Goal: Register for event/course

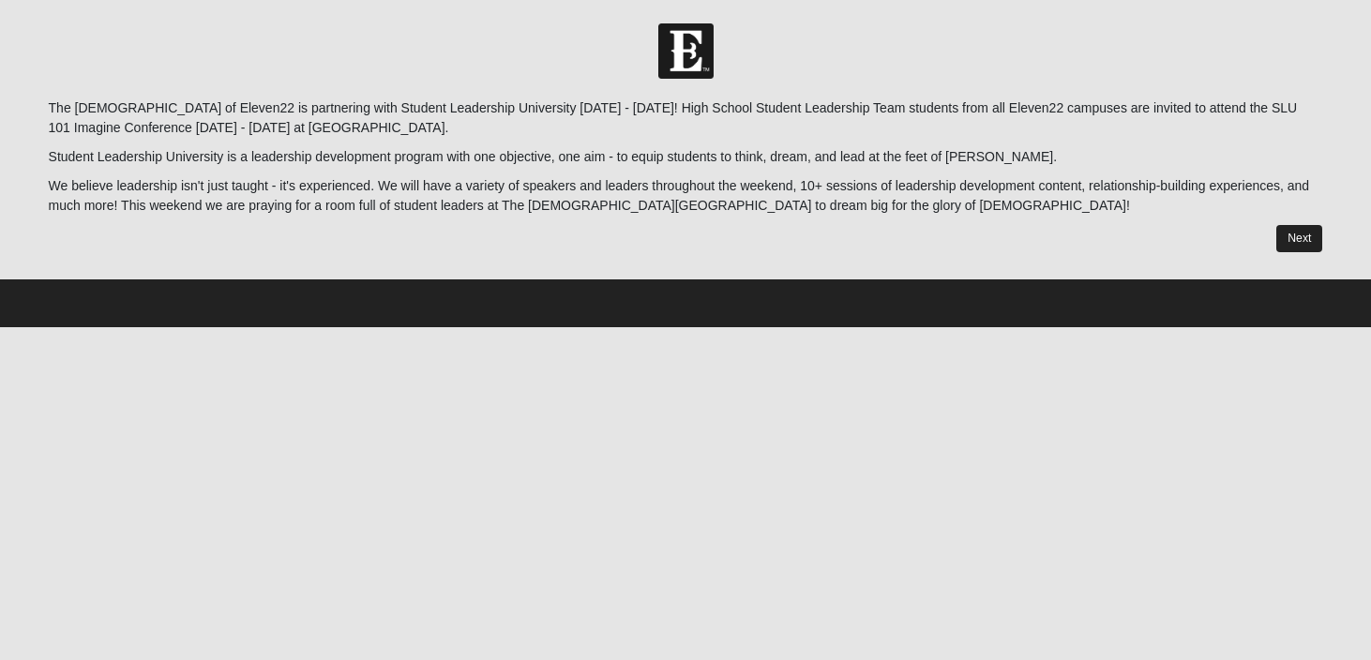
click at [1315, 248] on link "Next" at bounding box center [1299, 238] width 46 height 27
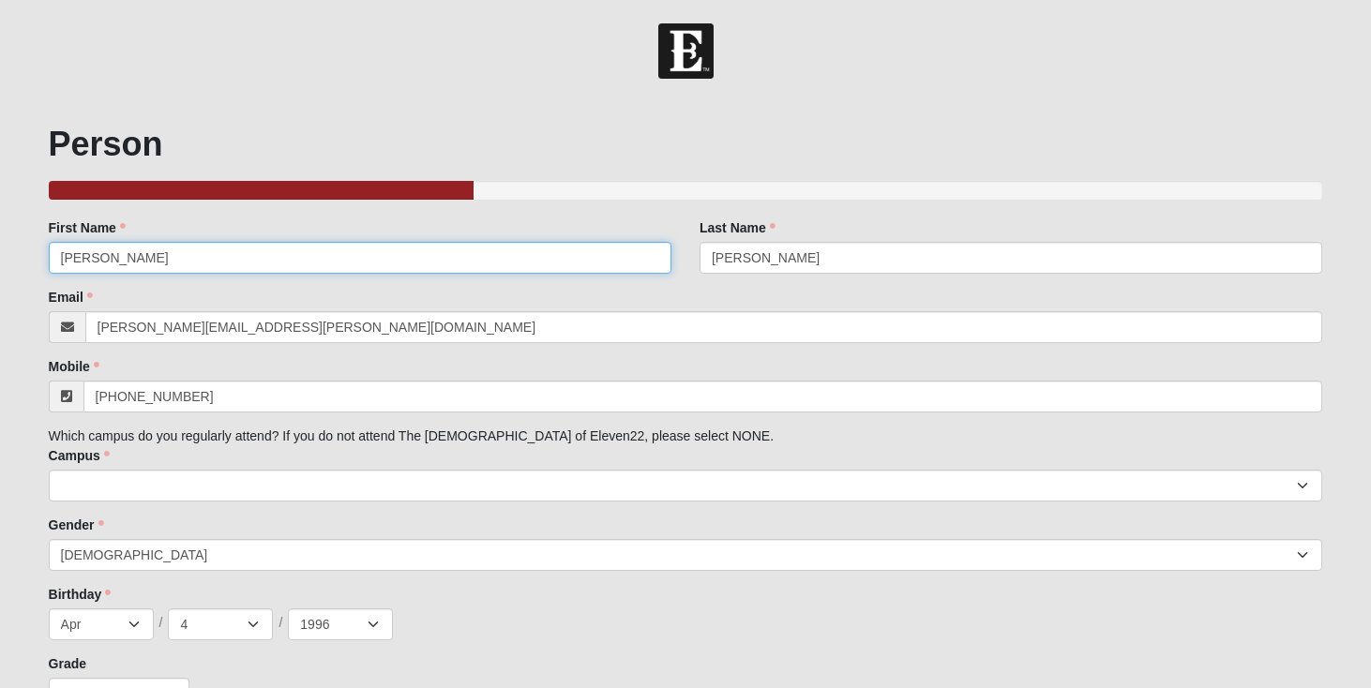
click at [323, 256] on input "[PERSON_NAME]" at bounding box center [360, 258] width 623 height 32
click at [278, 246] on input "MAx" at bounding box center [360, 258] width 623 height 32
type input "Max"
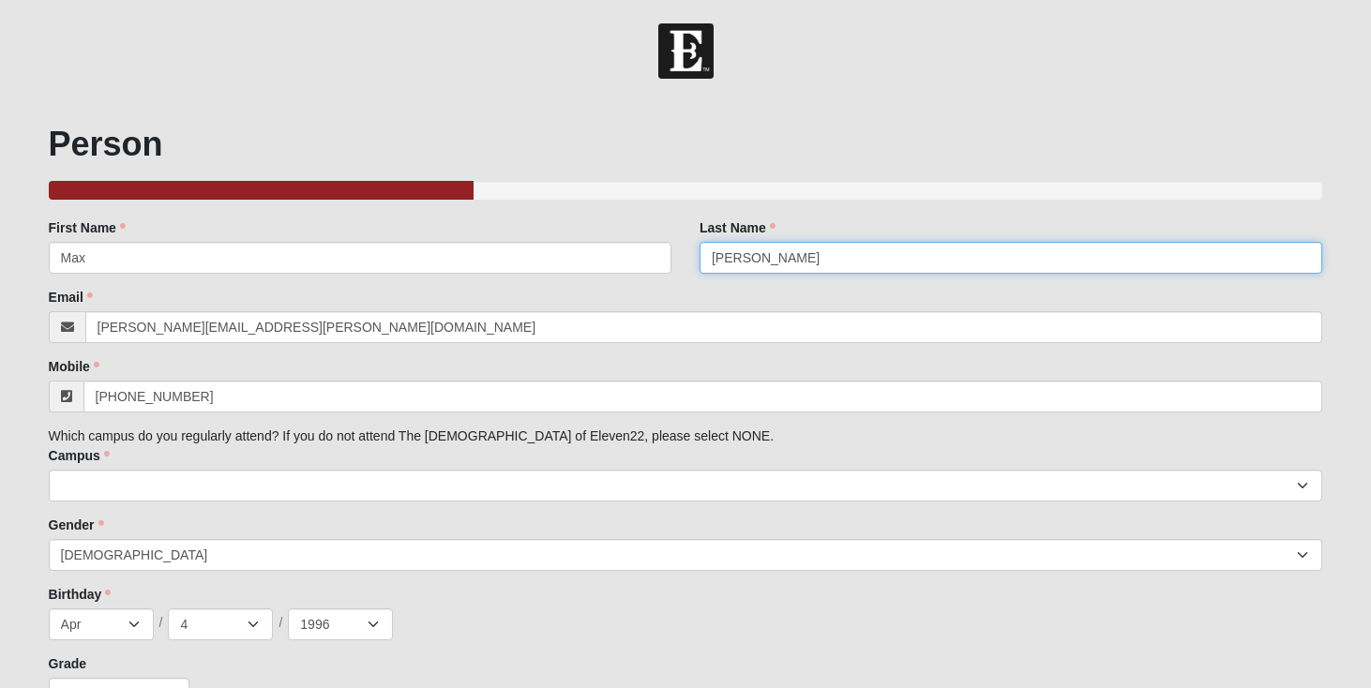
type input "[PERSON_NAME]"
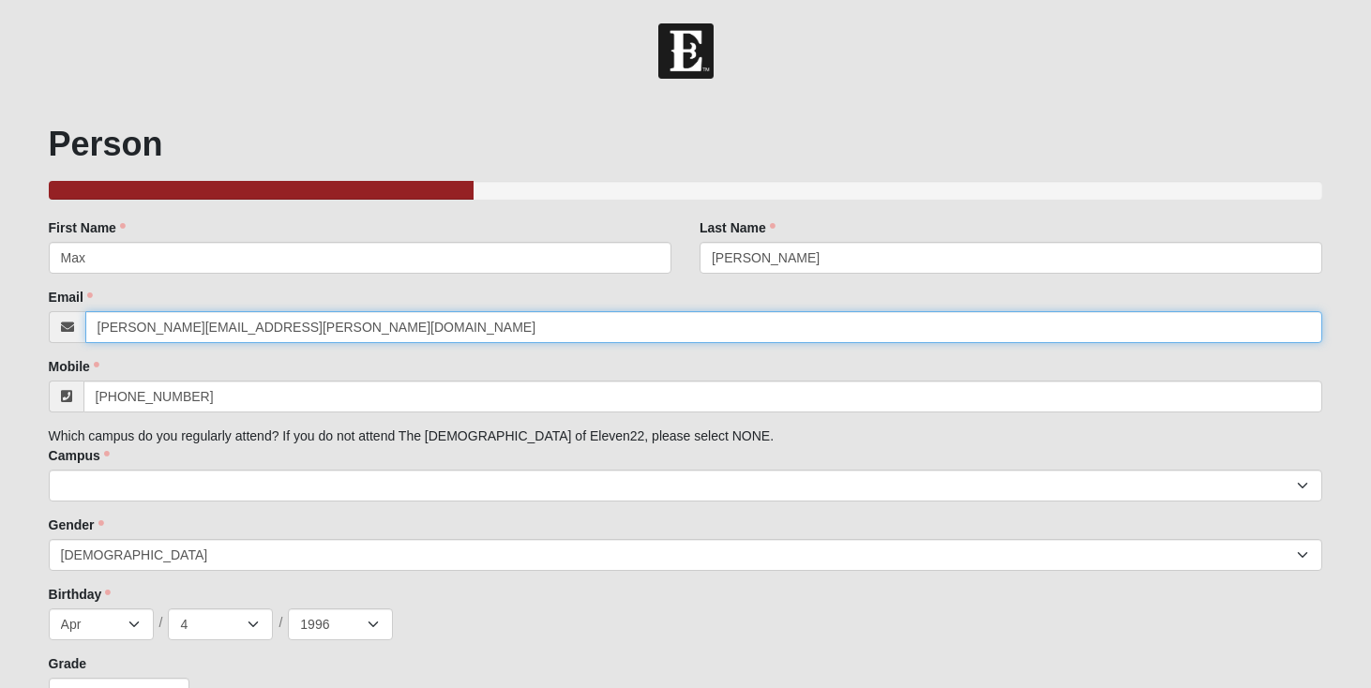
click at [170, 328] on input "[PERSON_NAME][EMAIL_ADDRESS][PERSON_NAME][DOMAIN_NAME]" at bounding box center [704, 327] width 1238 height 32
type input "\"
paste input "[EMAIL_ADDRESS][DOMAIN_NAME]"
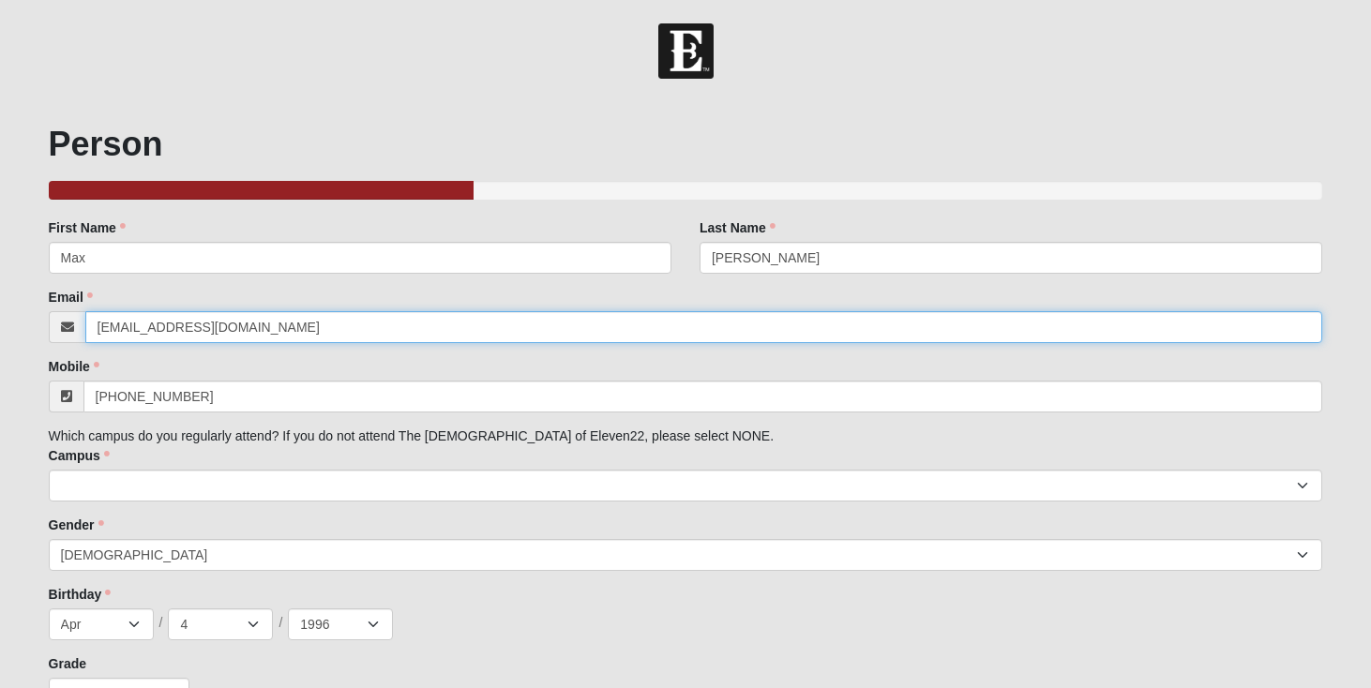
type input "[EMAIL_ADDRESS][DOMAIN_NAME]"
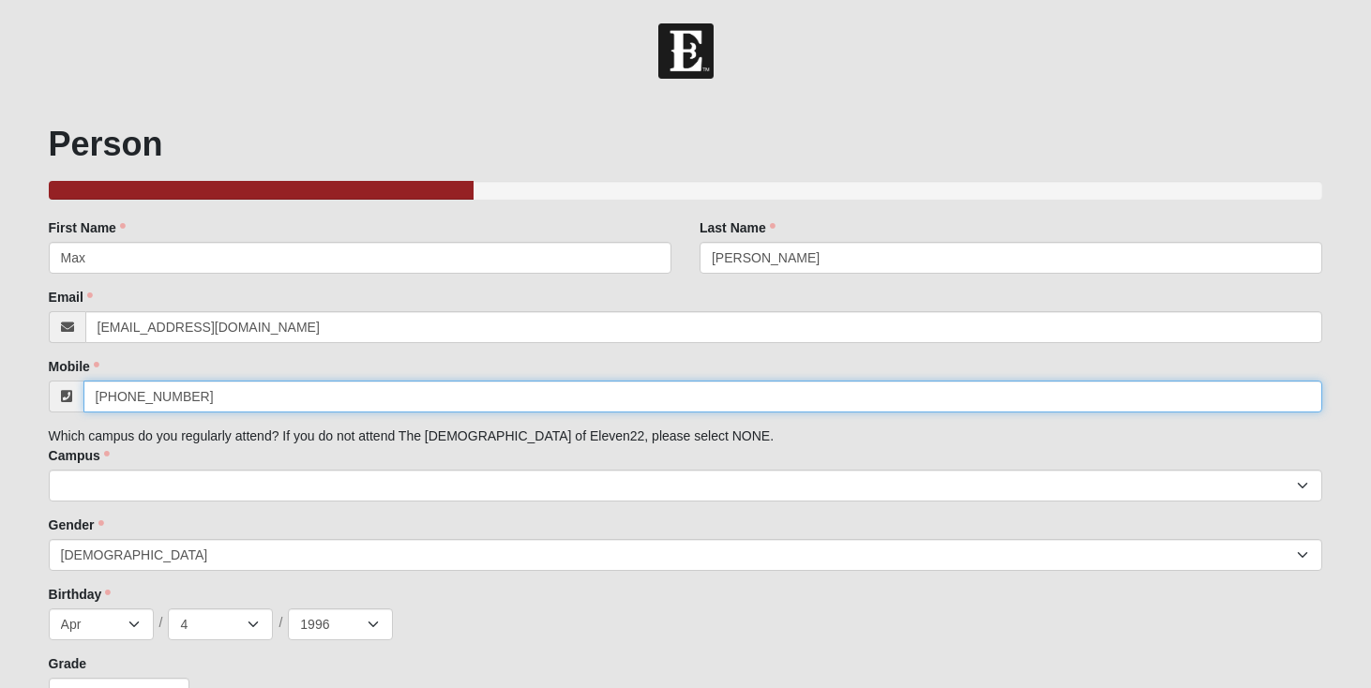
click at [370, 393] on input "[PHONE_NUMBER]" at bounding box center [703, 397] width 1240 height 32
paste input "254) 290-6250"
type input "[PHONE_NUMBER]"
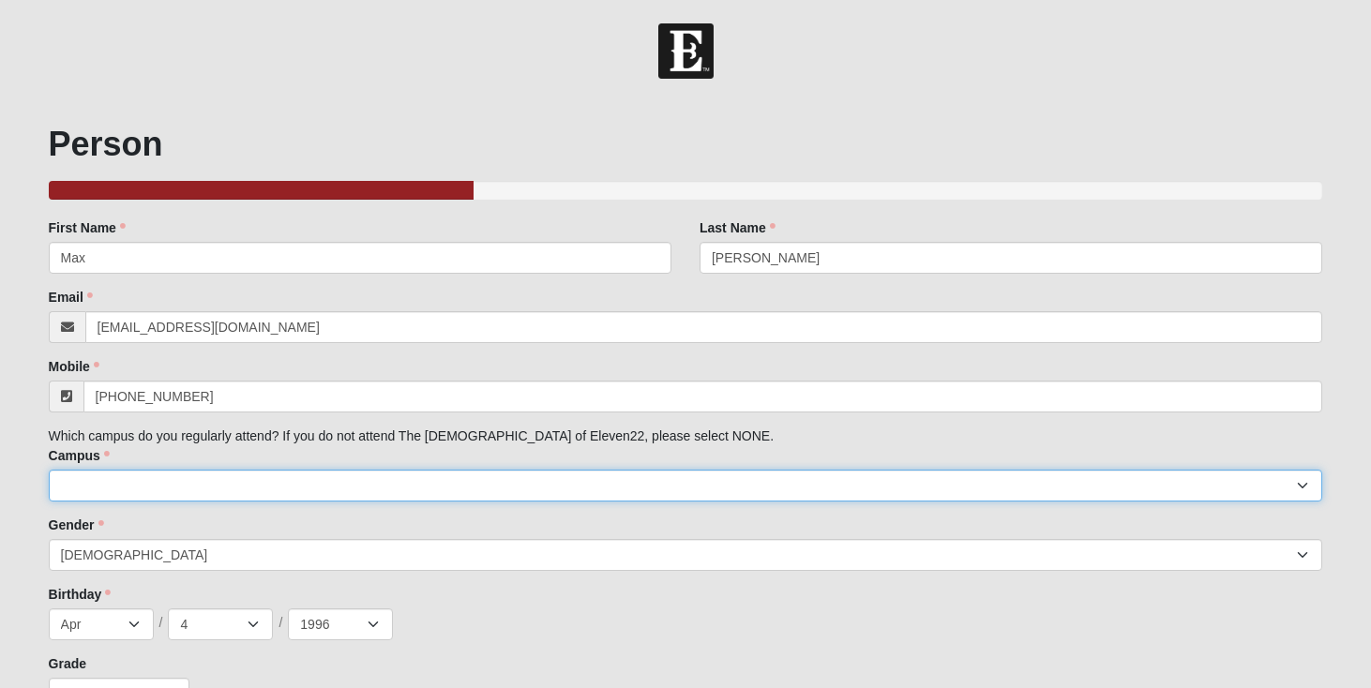
select select "15"
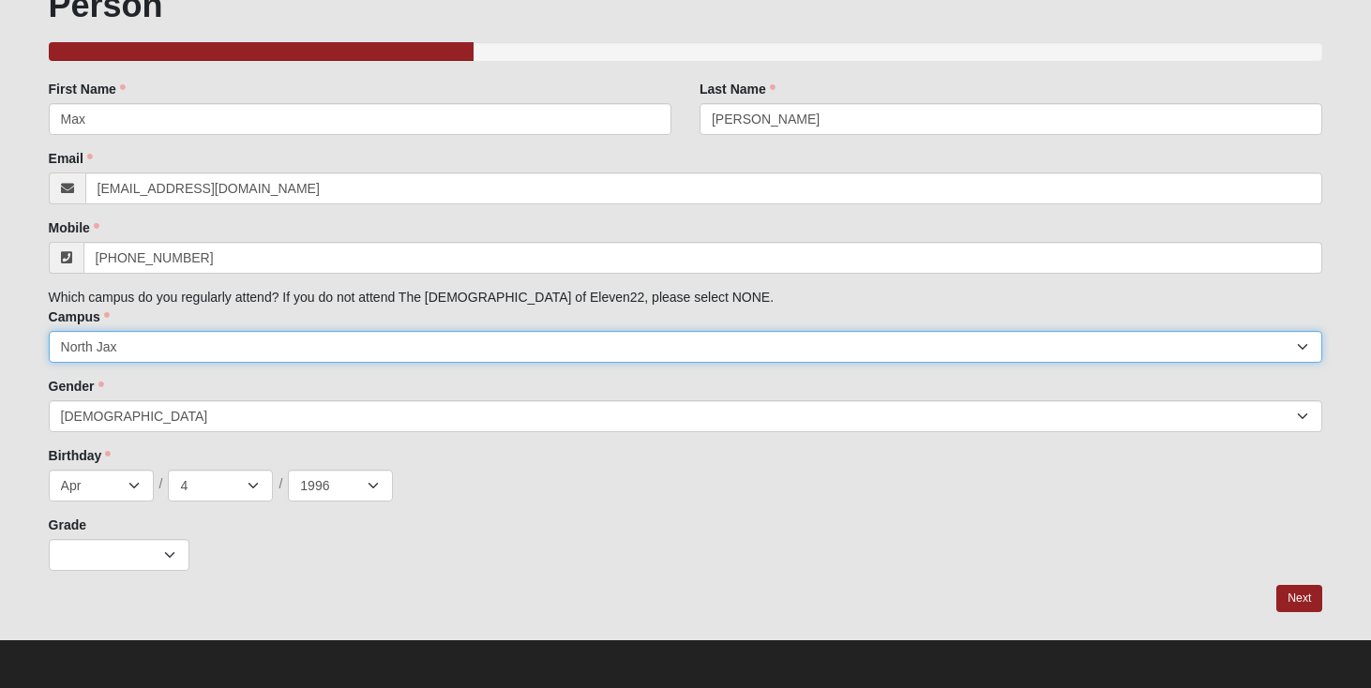
scroll to position [138, 0]
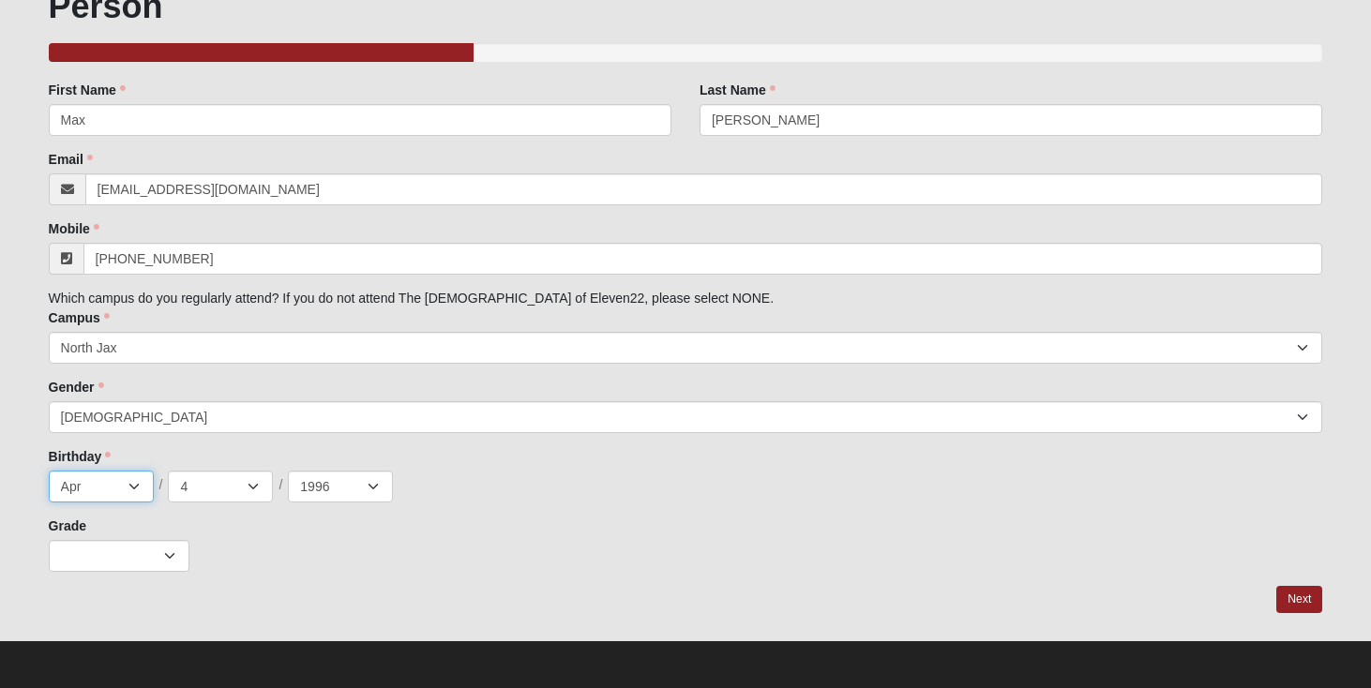
select select "8"
select select "23"
select select "2009"
click at [173, 535] on div "Grade K 1st 2nd 3rd 4th 5th 6th 7th 8th 9th 10th 11th 12th" at bounding box center [686, 544] width 1274 height 55
select select "2"
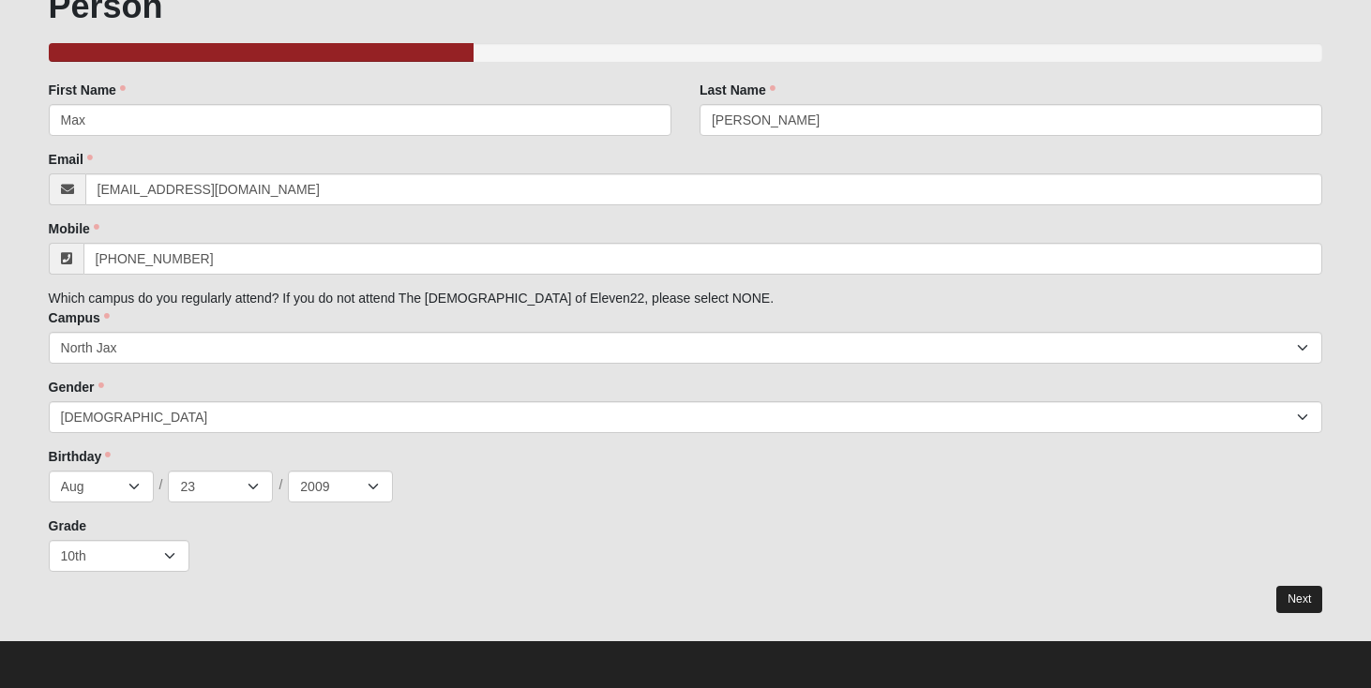
click at [1305, 599] on link "Next" at bounding box center [1299, 599] width 46 height 27
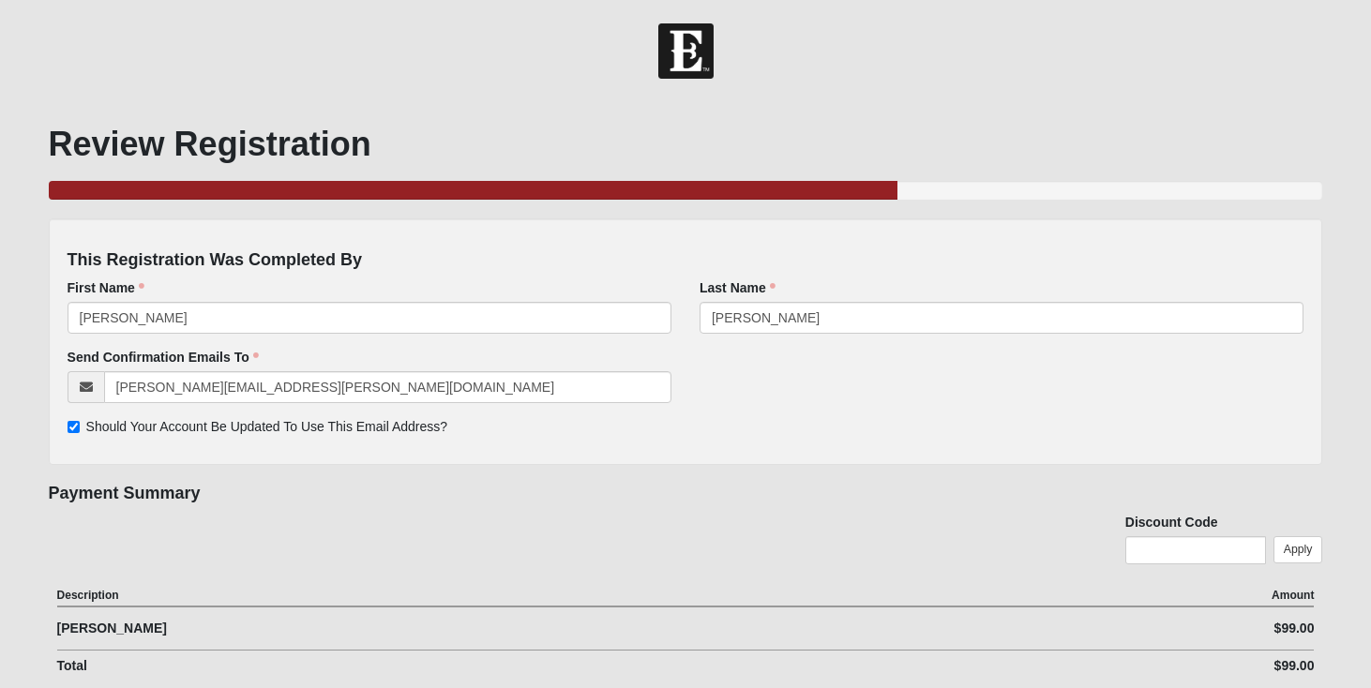
click at [69, 435] on label "Should Your Account Be Updated To Use This Email Address?" at bounding box center [258, 427] width 381 height 20
click at [69, 433] on input "Should Your Account Be Updated To Use This Email Address?" at bounding box center [74, 427] width 12 height 12
checkbox input "false"
click at [1201, 552] on input "text" at bounding box center [1195, 550] width 141 height 28
type input "A"
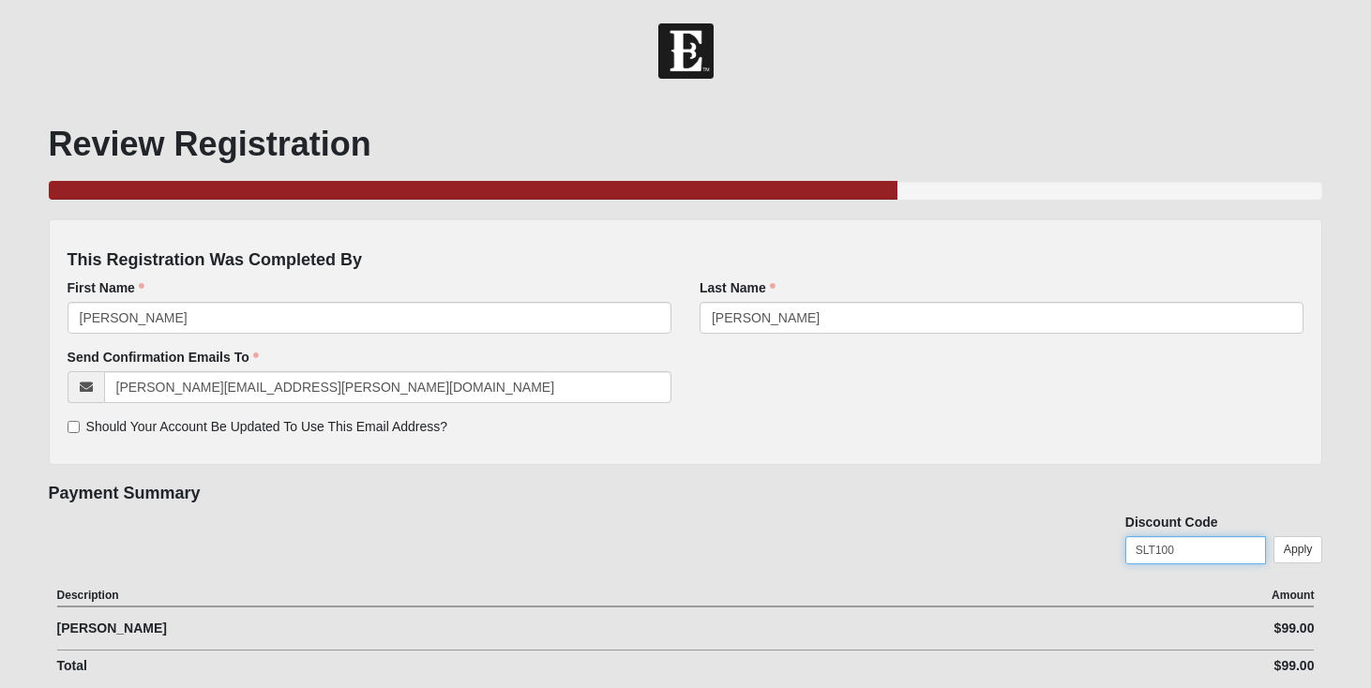
type input "SLT100"
click at [1310, 552] on link "Apply" at bounding box center [1298, 549] width 50 height 27
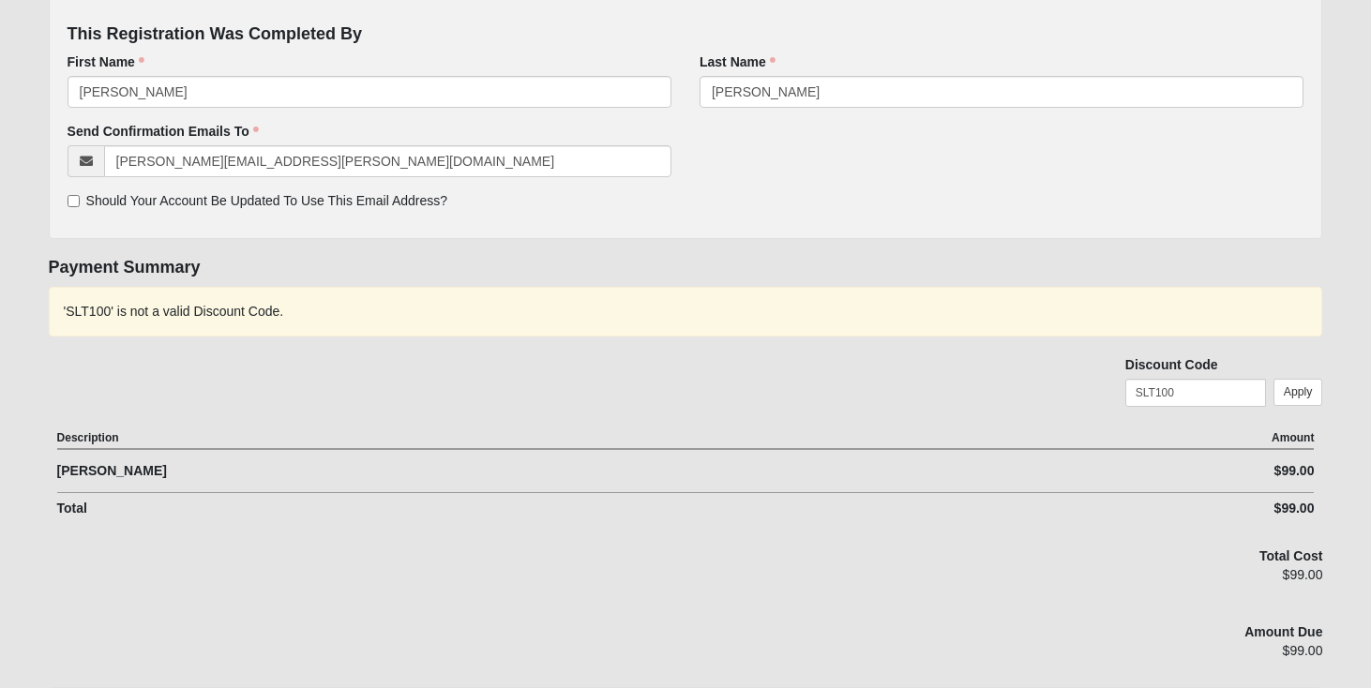
scroll to position [231, 0]
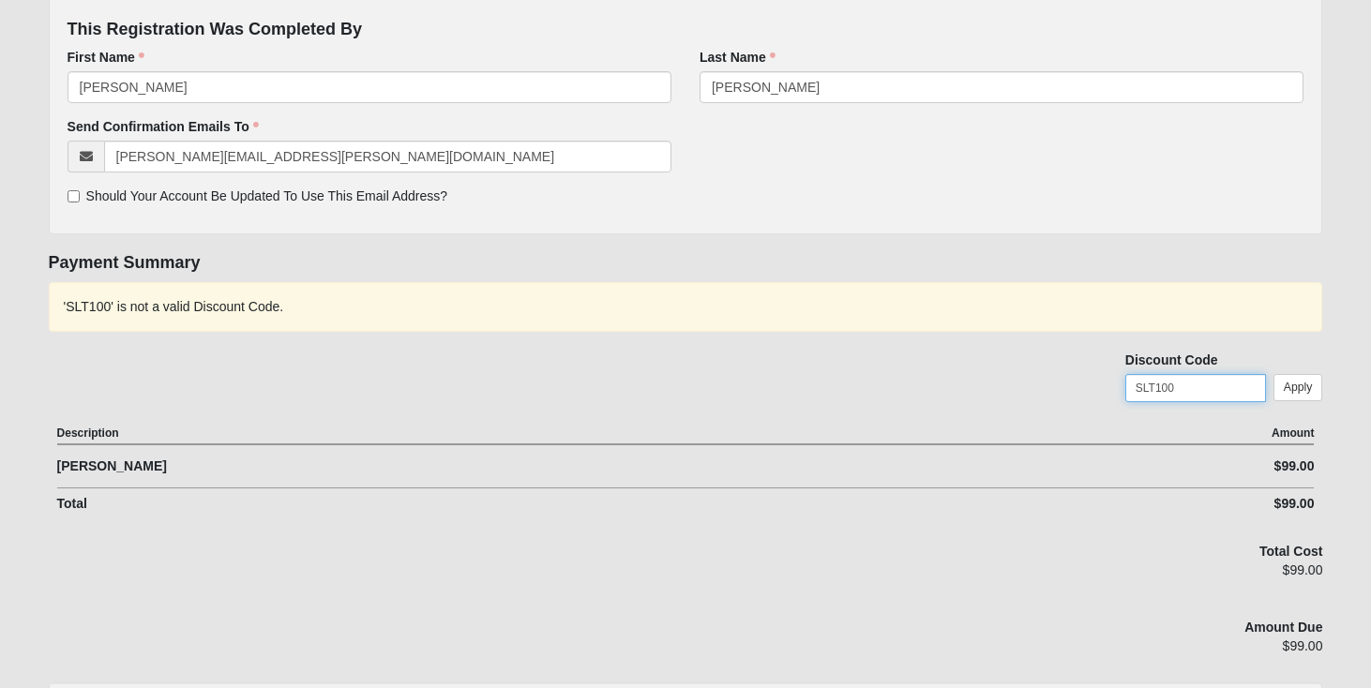
click at [1180, 385] on input "SLT100" at bounding box center [1195, 388] width 141 height 28
type input "SLT99"
click at [1289, 393] on link "Apply" at bounding box center [1298, 387] width 50 height 27
click at [1209, 389] on input "SLT99" at bounding box center [1195, 388] width 141 height 28
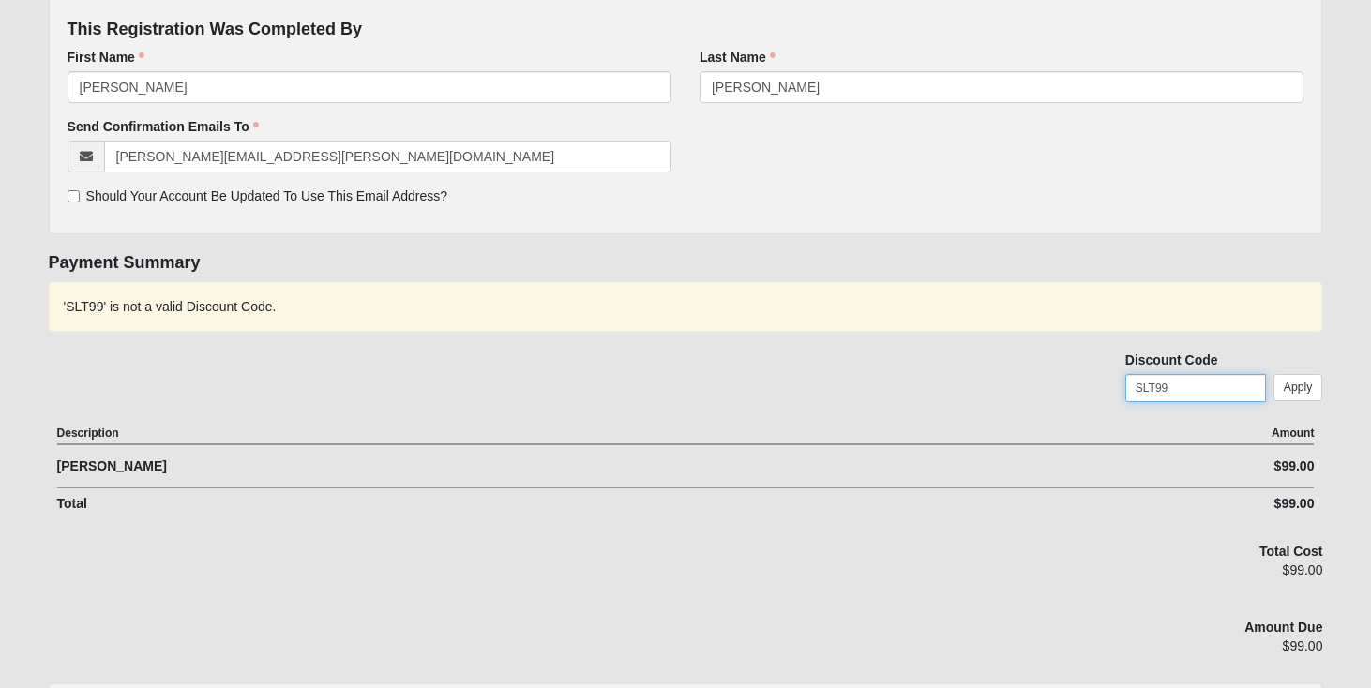
click at [1209, 389] on input "SLT99" at bounding box center [1195, 388] width 141 height 28
type input "SLU99"
click input "submit" at bounding box center [0, 0] width 0 height 0
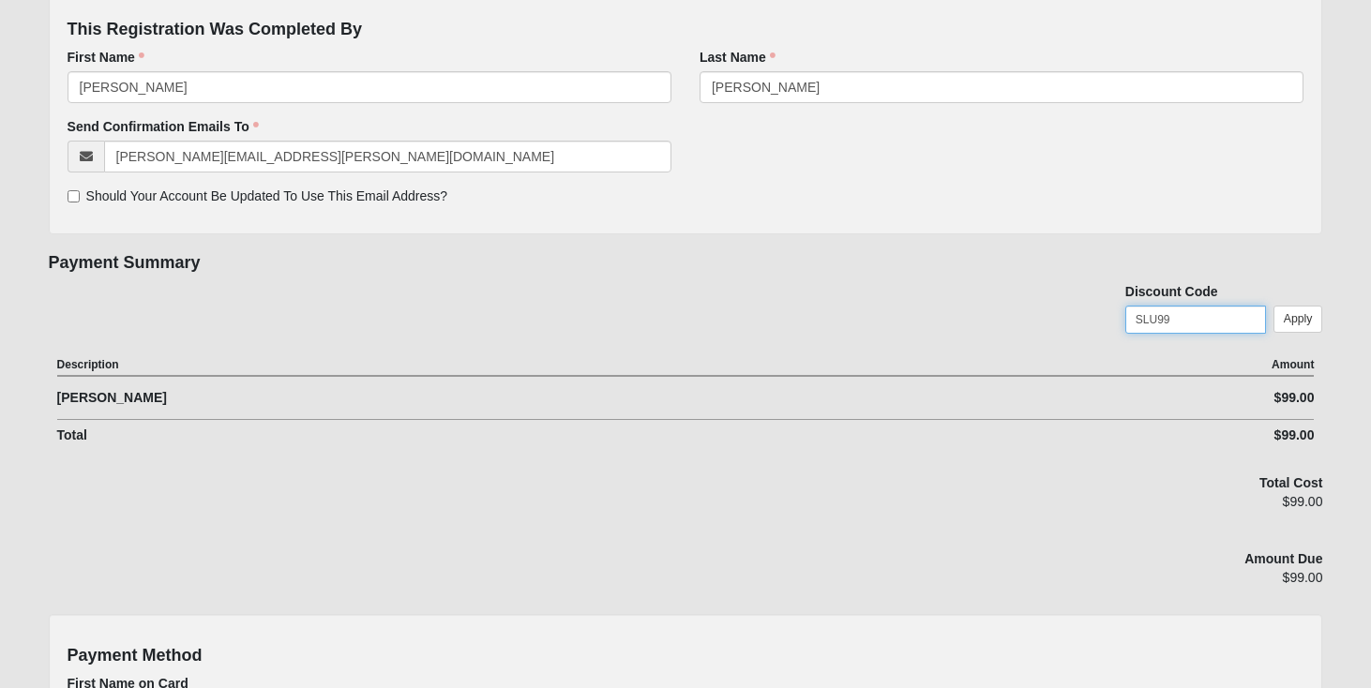
click at [1230, 316] on input "SLU99" at bounding box center [1195, 320] width 141 height 28
click at [1285, 326] on link "Apply" at bounding box center [1298, 319] width 50 height 27
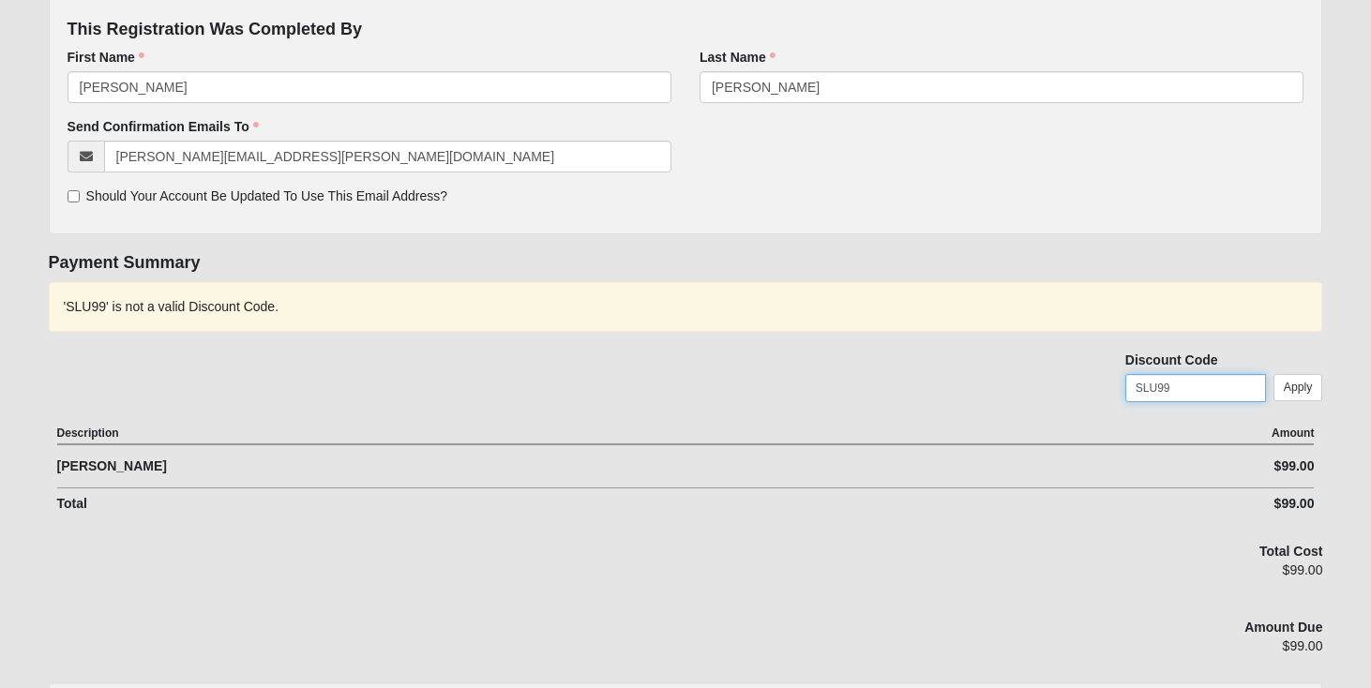
click at [1174, 393] on input "SLU99" at bounding box center [1195, 388] width 141 height 28
type input "SLU100"
click at [1290, 390] on link "Apply" at bounding box center [1298, 387] width 50 height 27
click at [1245, 383] on input "SLU100" at bounding box center [1195, 388] width 141 height 28
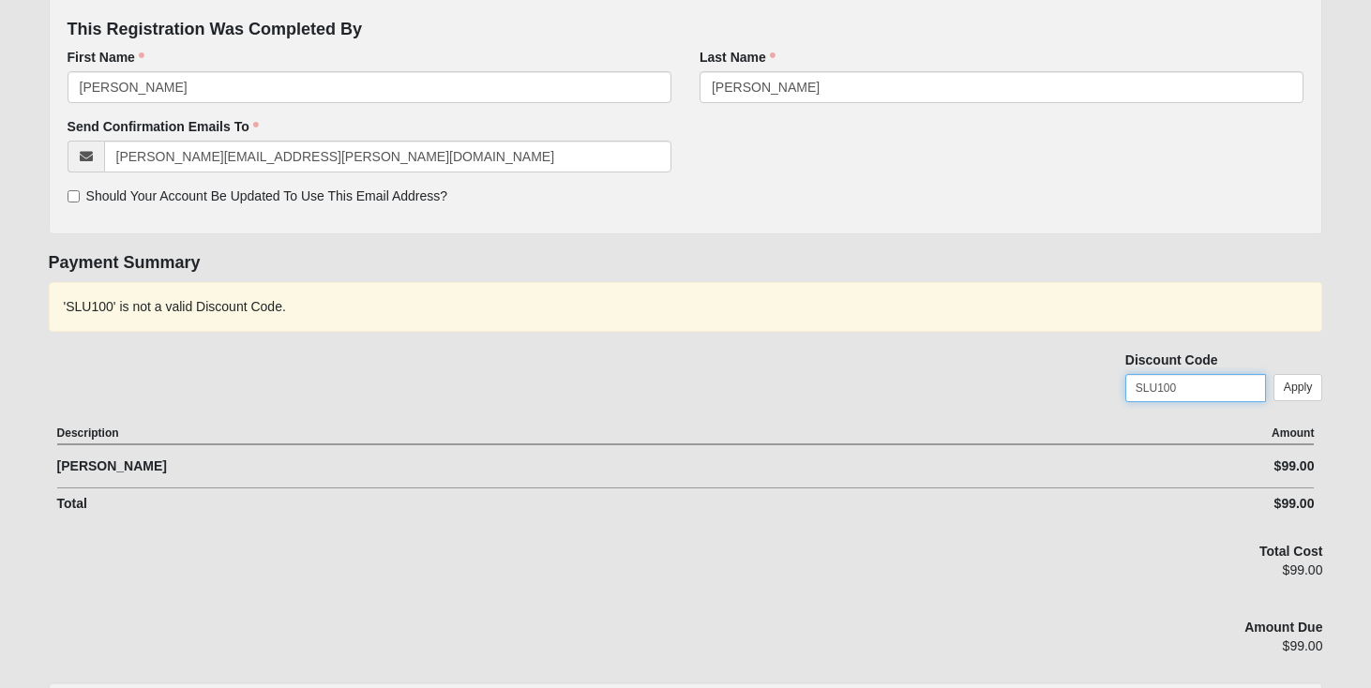
click at [1245, 383] on input "SLU100" at bounding box center [1195, 388] width 141 height 28
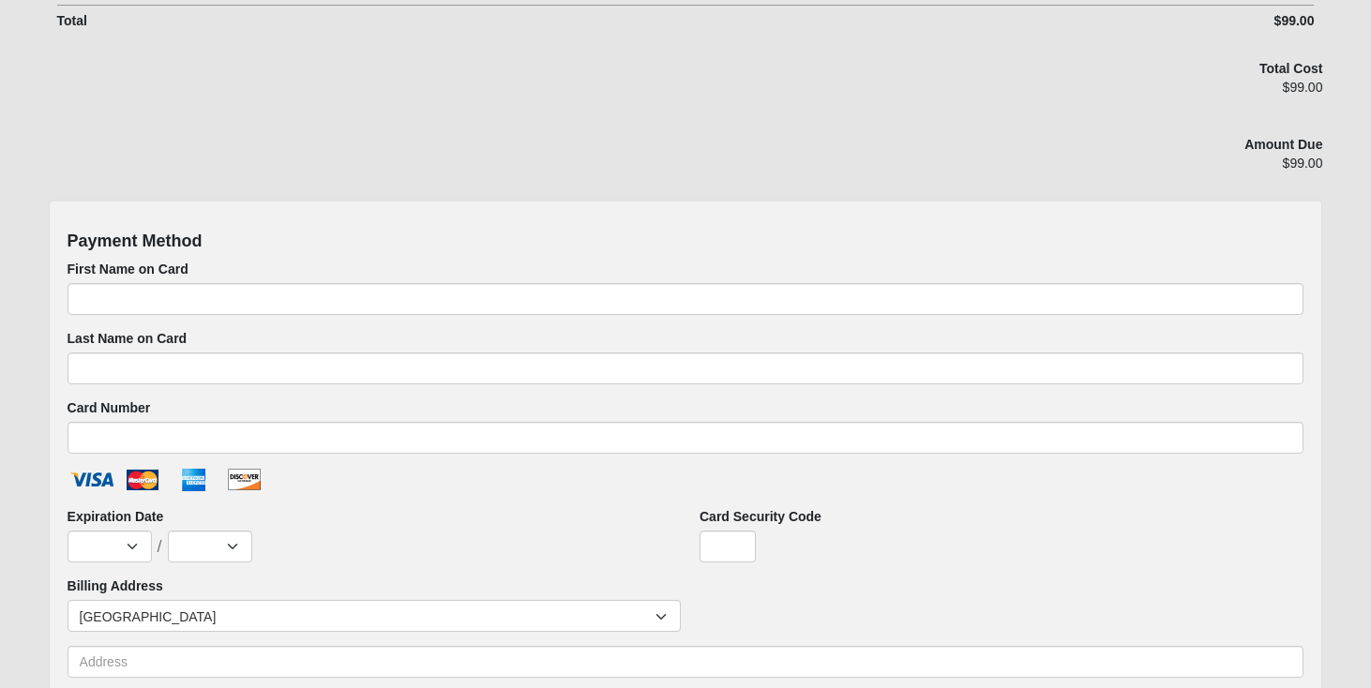
scroll to position [725, 0]
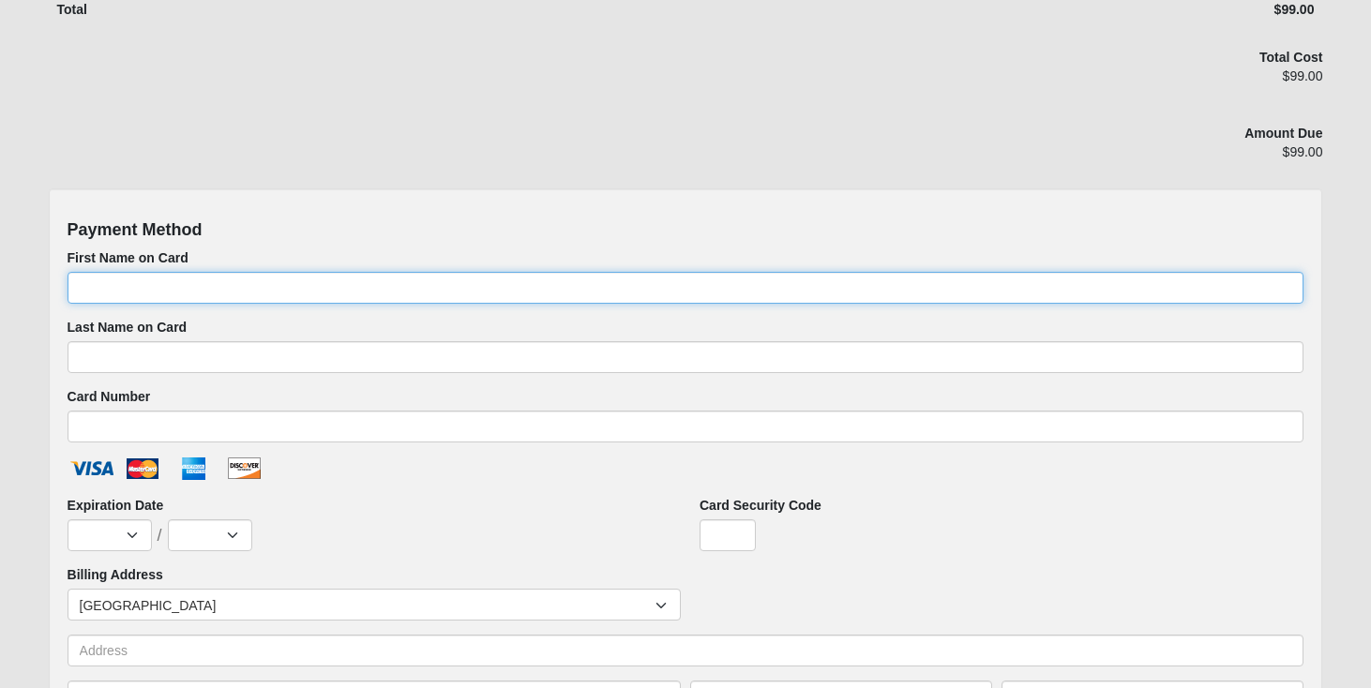
click at [731, 295] on input "First Name on Card" at bounding box center [686, 288] width 1237 height 32
type input "[PERSON_NAME]"
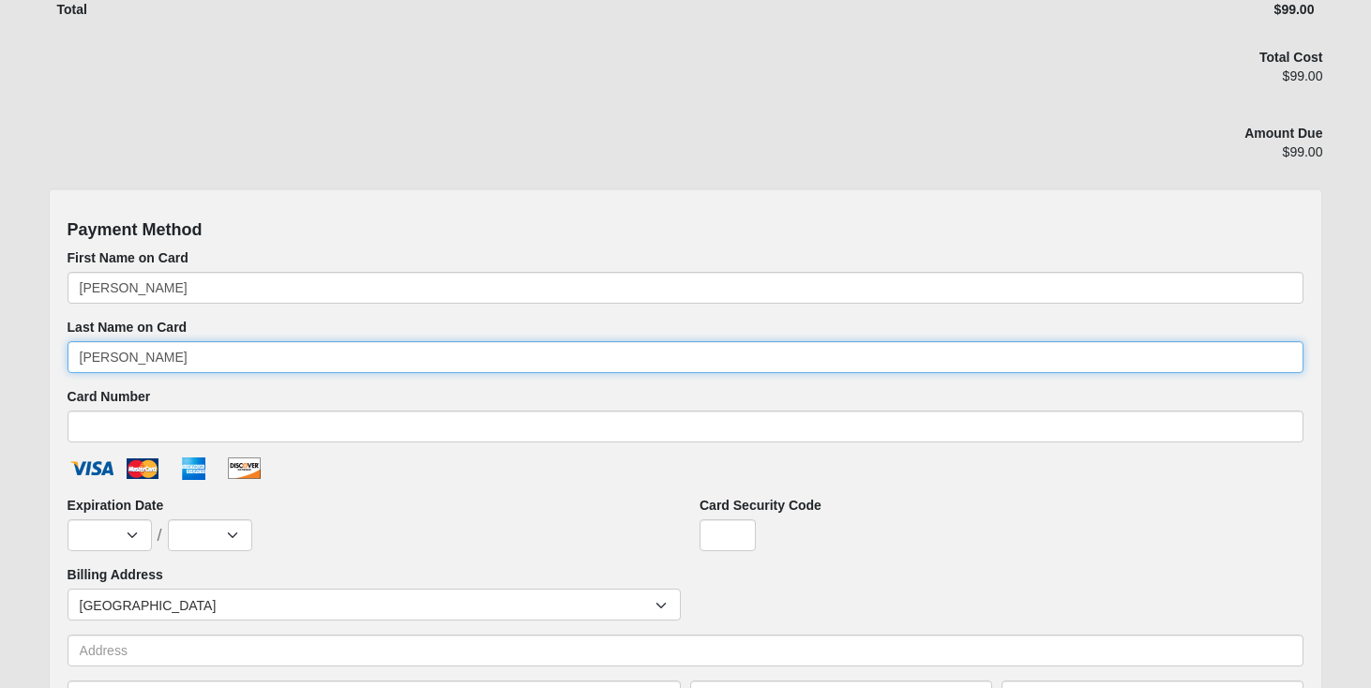
type input "[PERSON_NAME]"
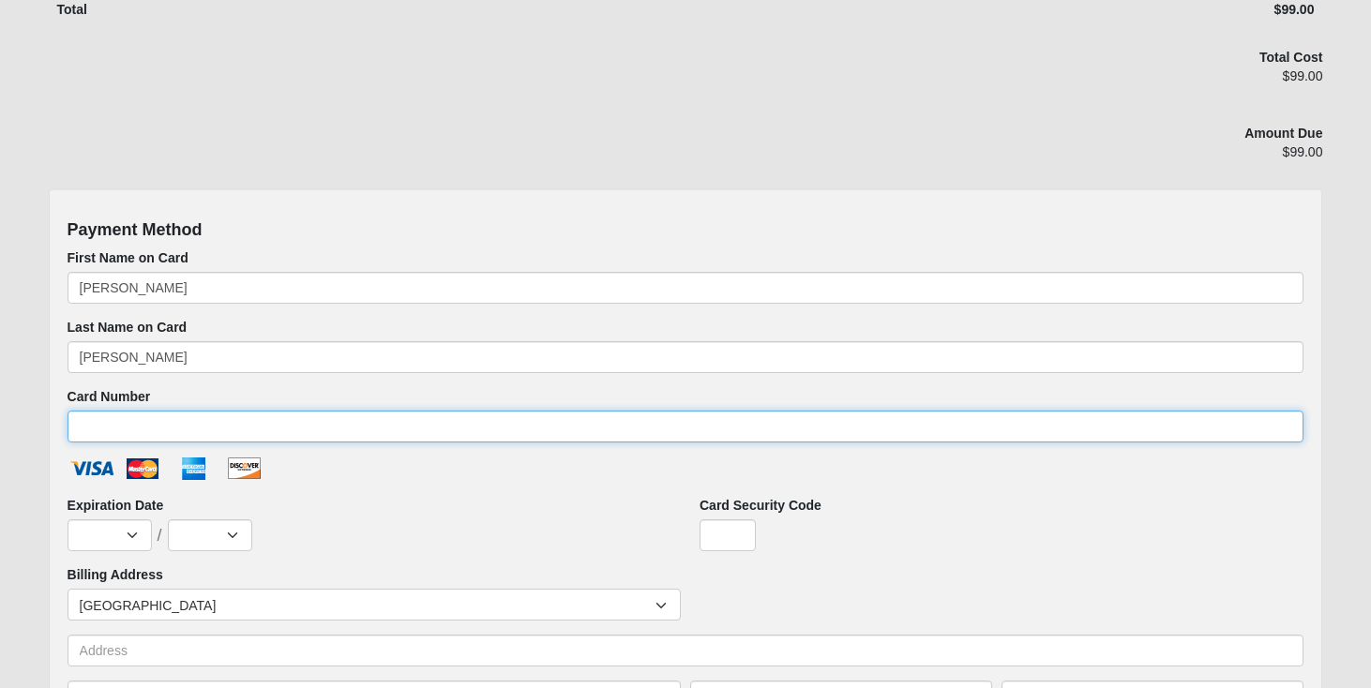
click at [548, 424] on input "Card Number" at bounding box center [686, 427] width 1237 height 32
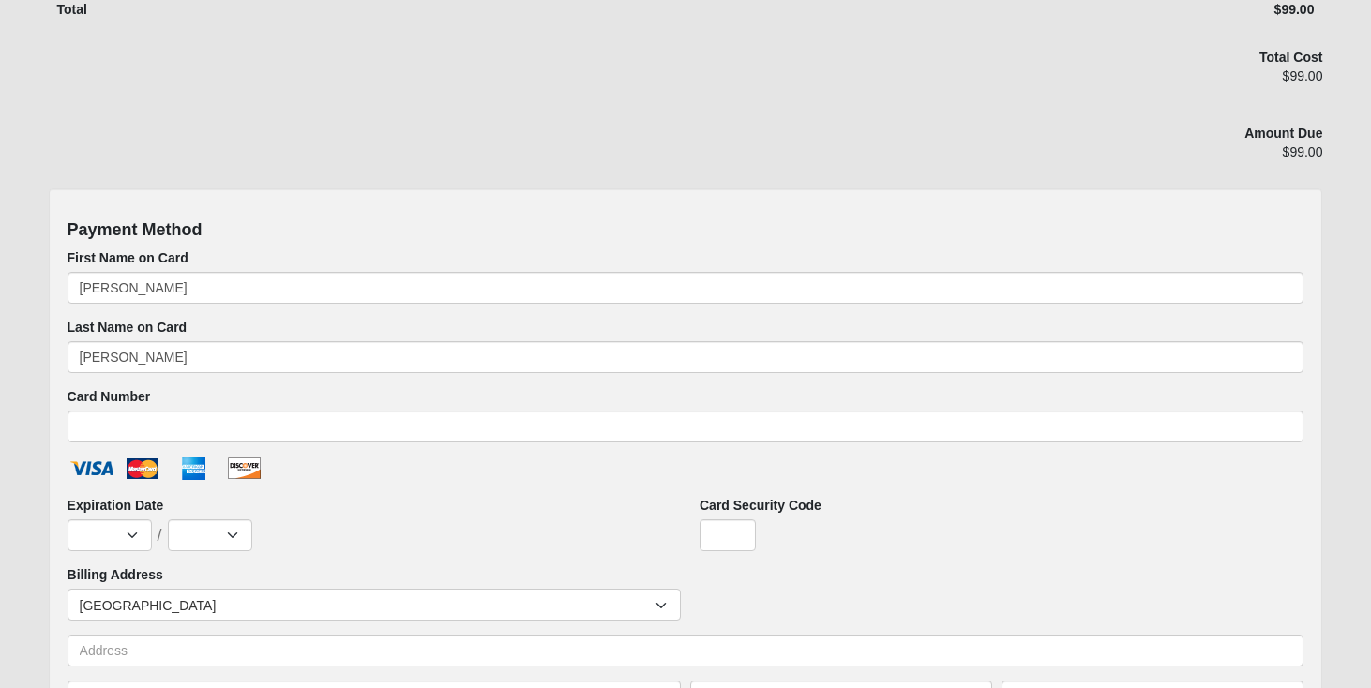
click at [440, 474] on ul at bounding box center [686, 472] width 1237 height 30
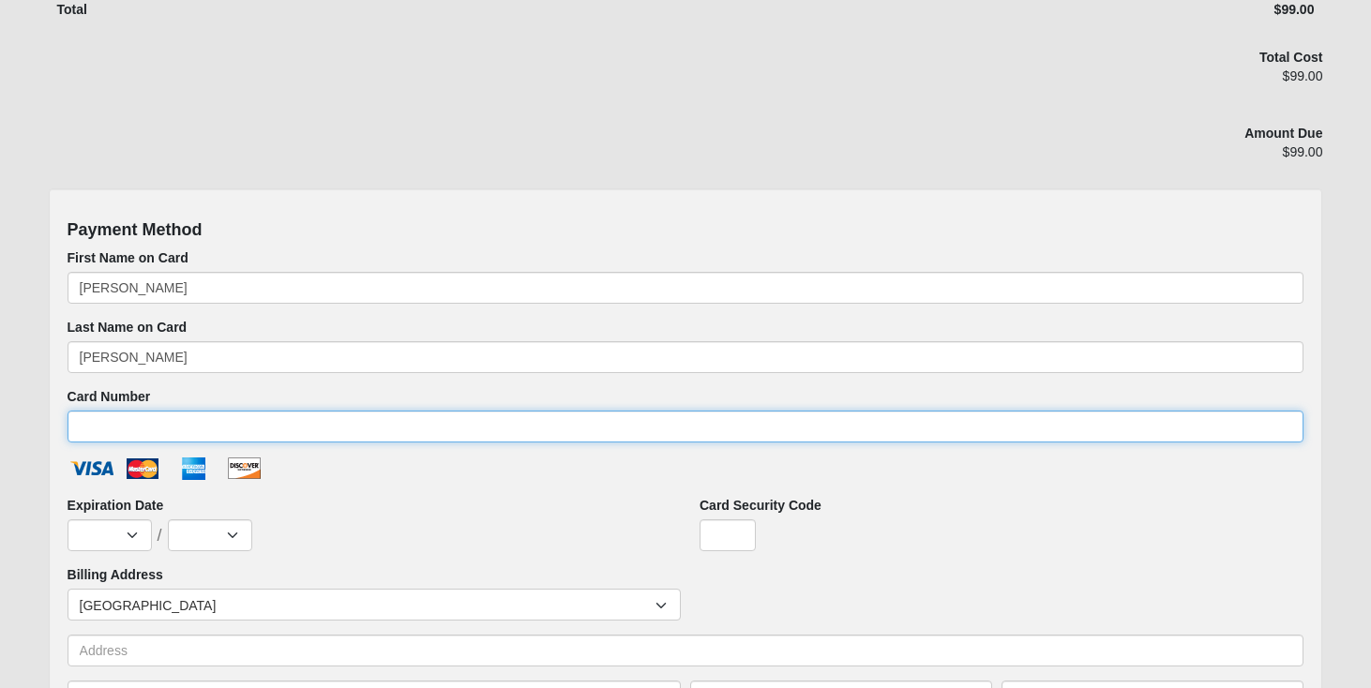
click at [446, 433] on input "Card Number" at bounding box center [686, 427] width 1237 height 32
type input "[CREDIT_CARD_NUMBER]"
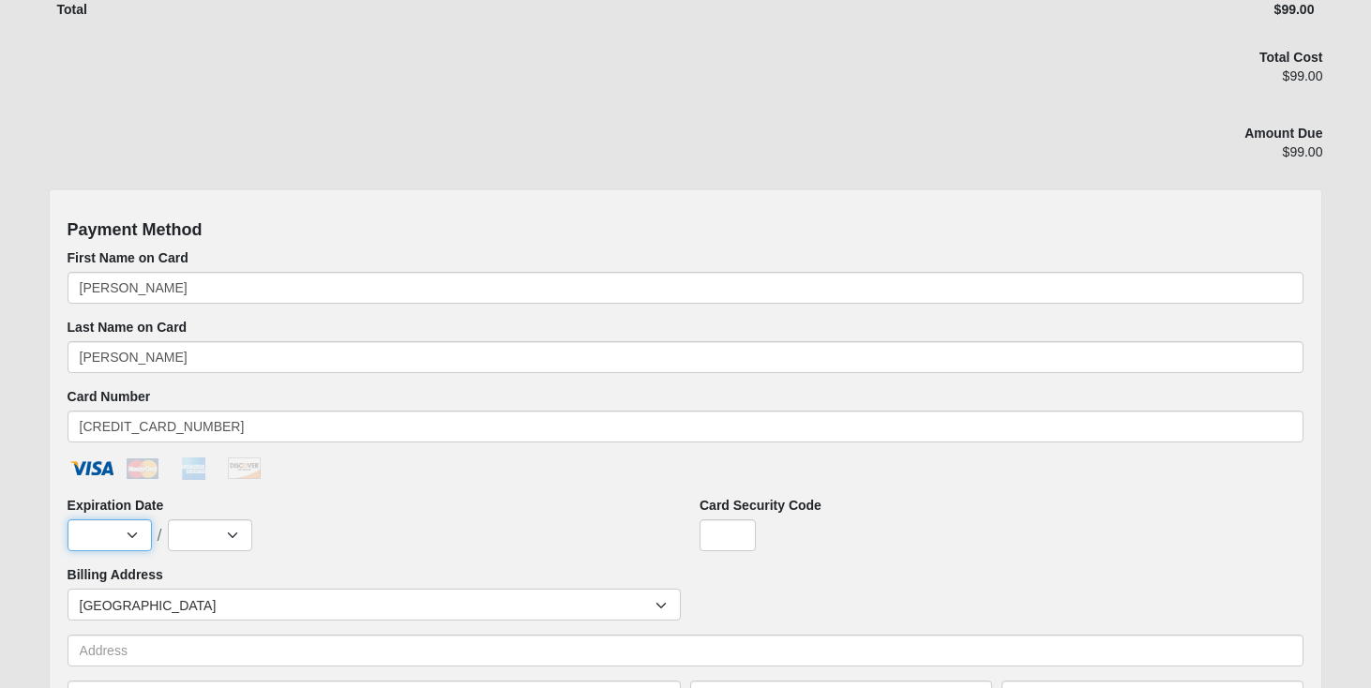
select select "10"
select select "2029"
click at [719, 531] on input "Card Security Code" at bounding box center [727, 535] width 56 height 32
type input "613"
click at [940, 531] on div "613" at bounding box center [1001, 535] width 604 height 32
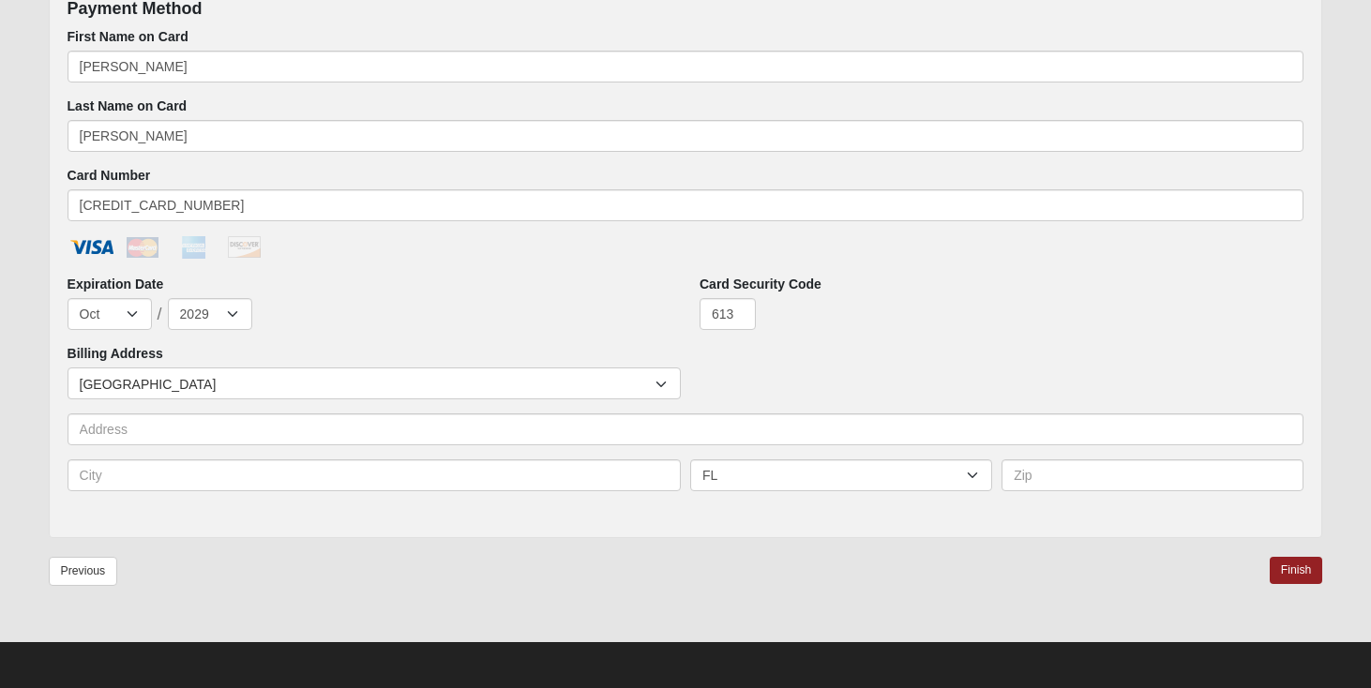
scroll to position [945, 0]
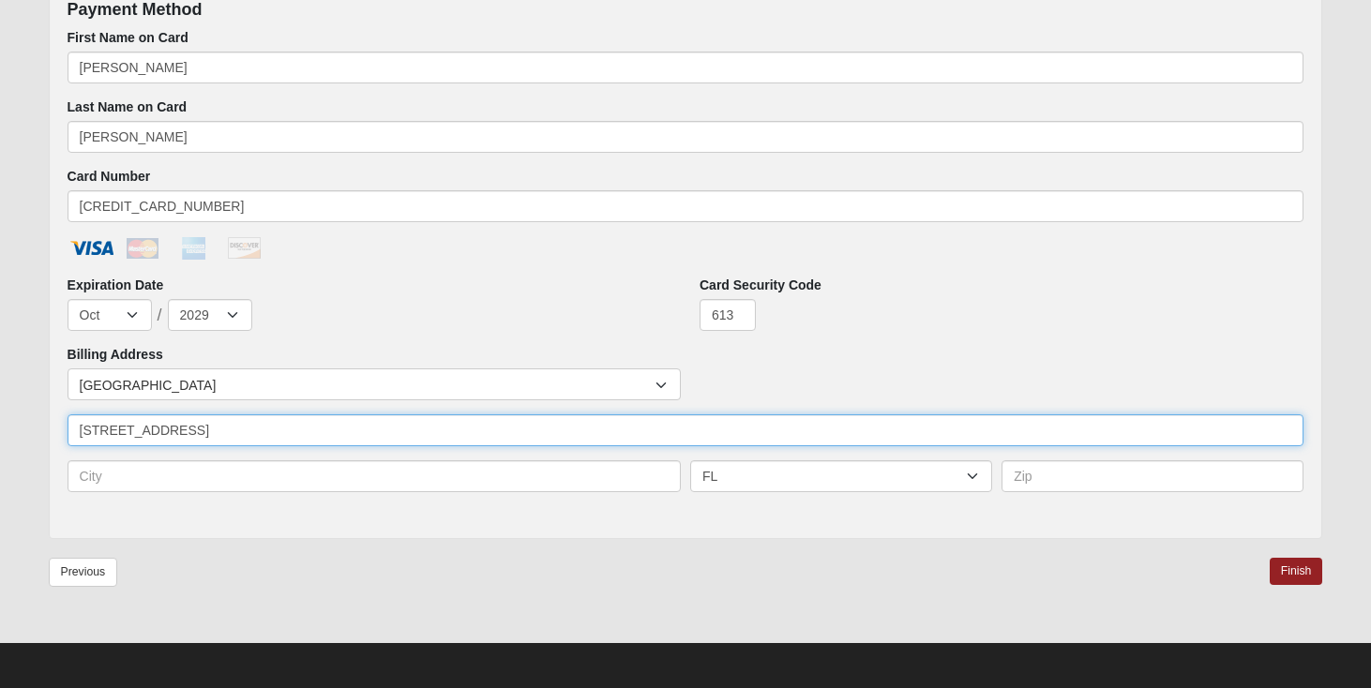
type input "[STREET_ADDRESS]"
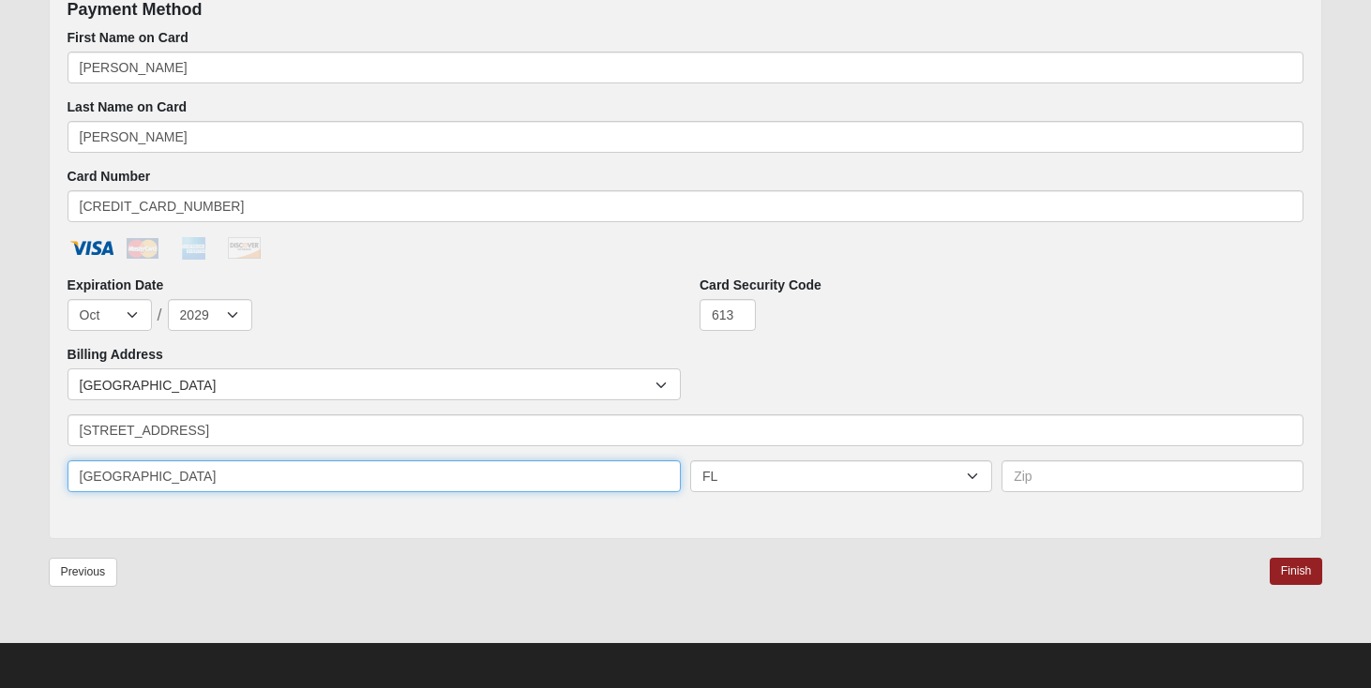
type input "[GEOGRAPHIC_DATA]"
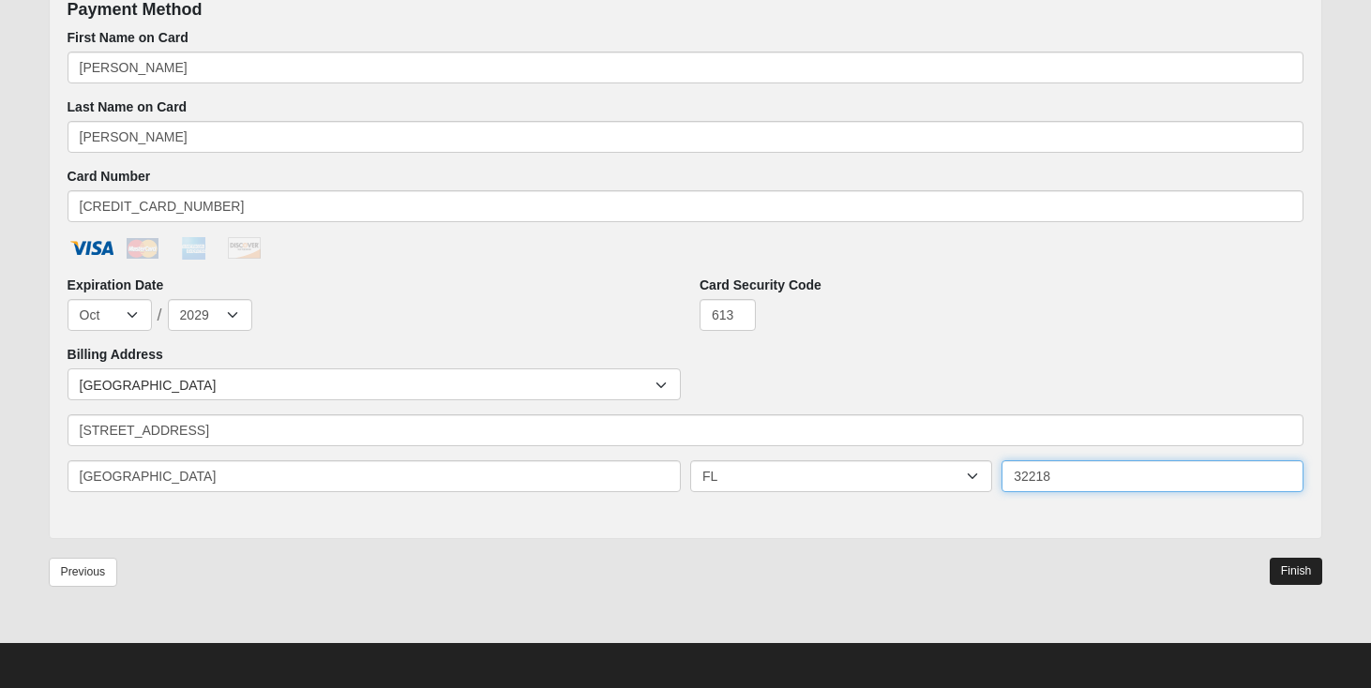
type input "32218"
click at [1299, 579] on link "Finish" at bounding box center [1296, 571] width 53 height 27
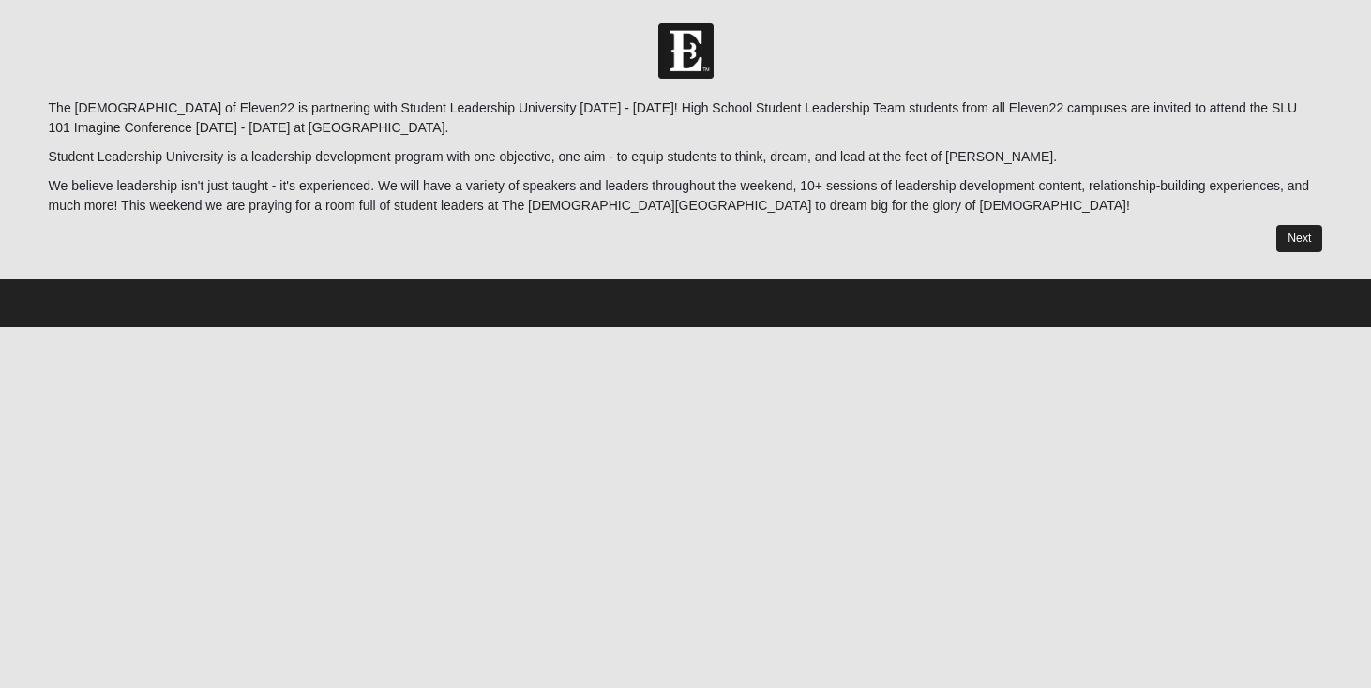
click at [1306, 245] on link "Next" at bounding box center [1299, 238] width 46 height 27
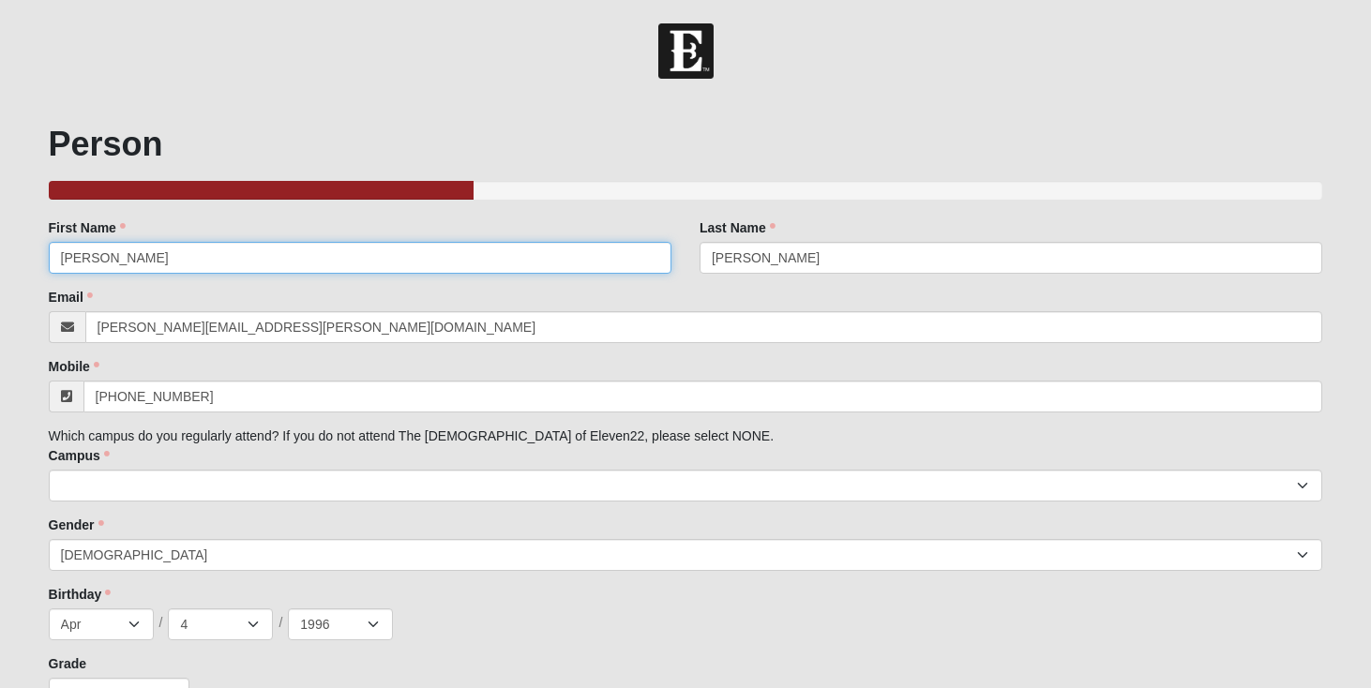
click at [491, 260] on input "[PERSON_NAME]" at bounding box center [360, 258] width 623 height 32
type input "R"
type input "TJ"
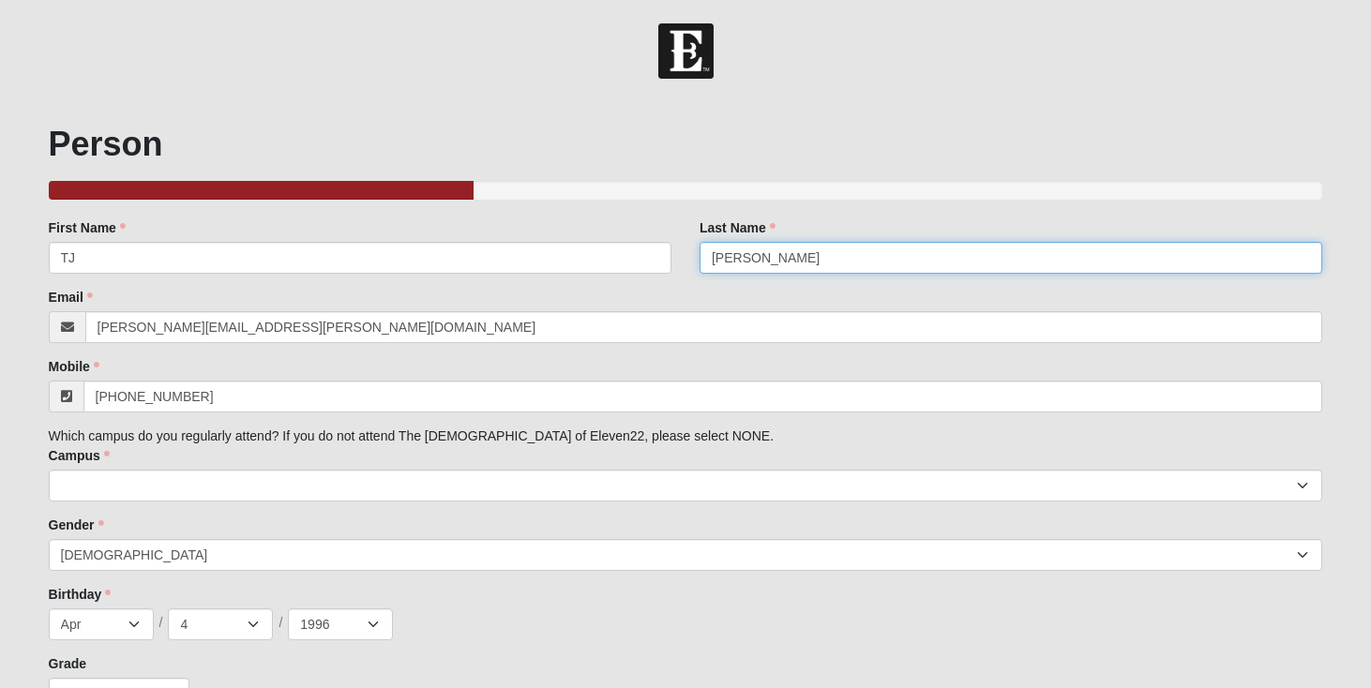
type input "[PERSON_NAME]"
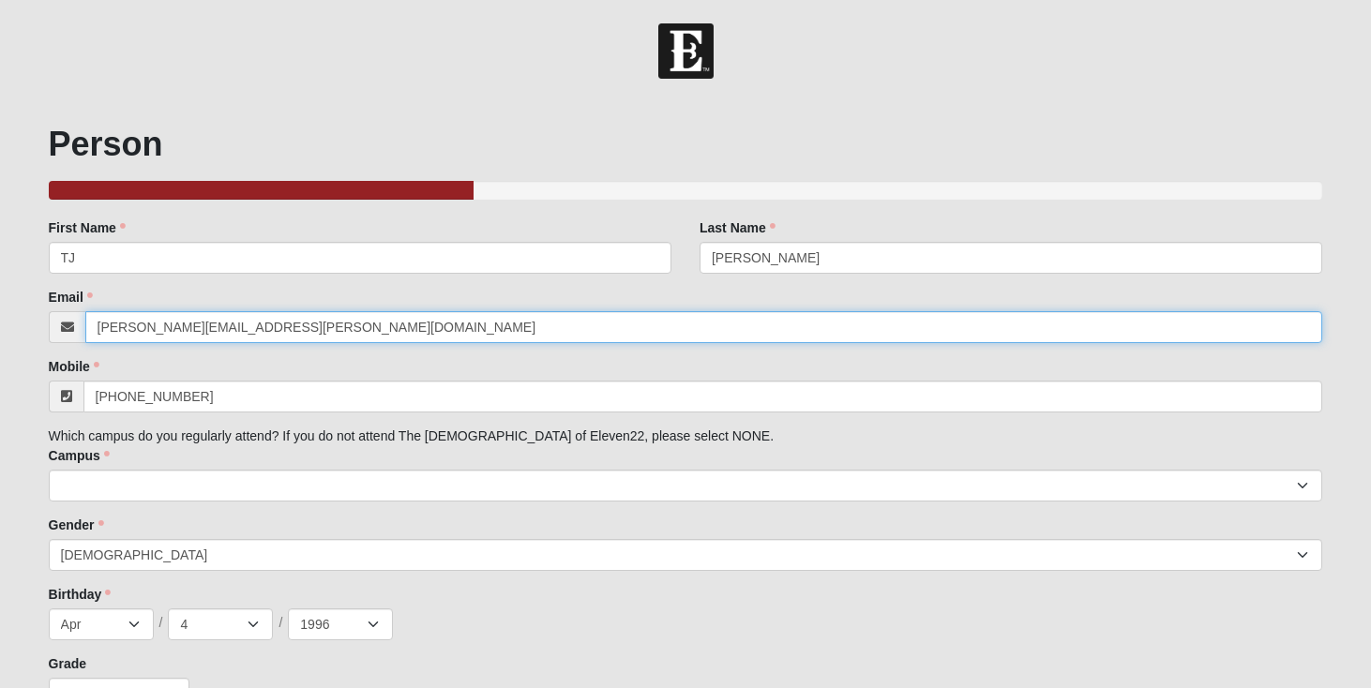
click at [325, 329] on input "[PERSON_NAME][EMAIL_ADDRESS][PERSON_NAME][DOMAIN_NAME]" at bounding box center [704, 327] width 1238 height 32
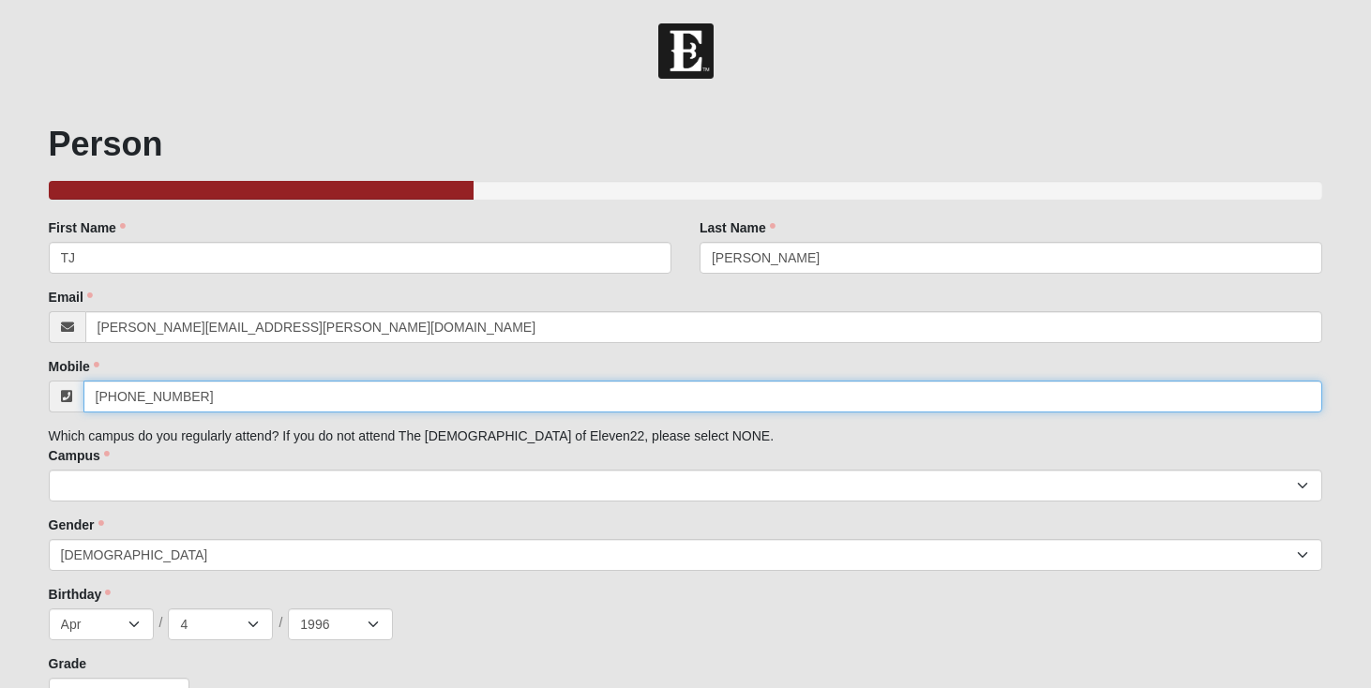
click at [307, 408] on input "[PHONE_NUMBER]" at bounding box center [703, 397] width 1240 height 32
paste input "254) 290-6250"
type input "[PHONE_NUMBER]"
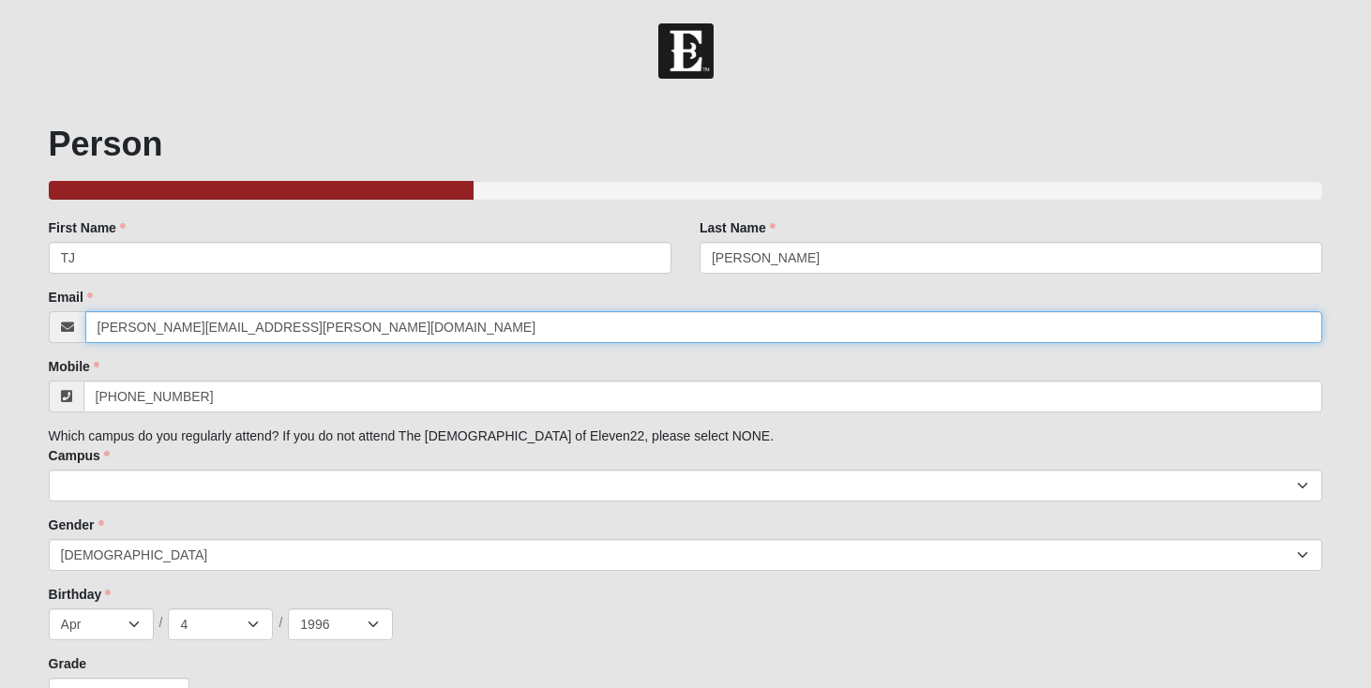
click at [338, 330] on input "[PERSON_NAME][EMAIL_ADDRESS][PERSON_NAME][DOMAIN_NAME]" at bounding box center [704, 327] width 1238 height 32
paste input "[EMAIL_ADDRESS][DOMAIN_NAME]"
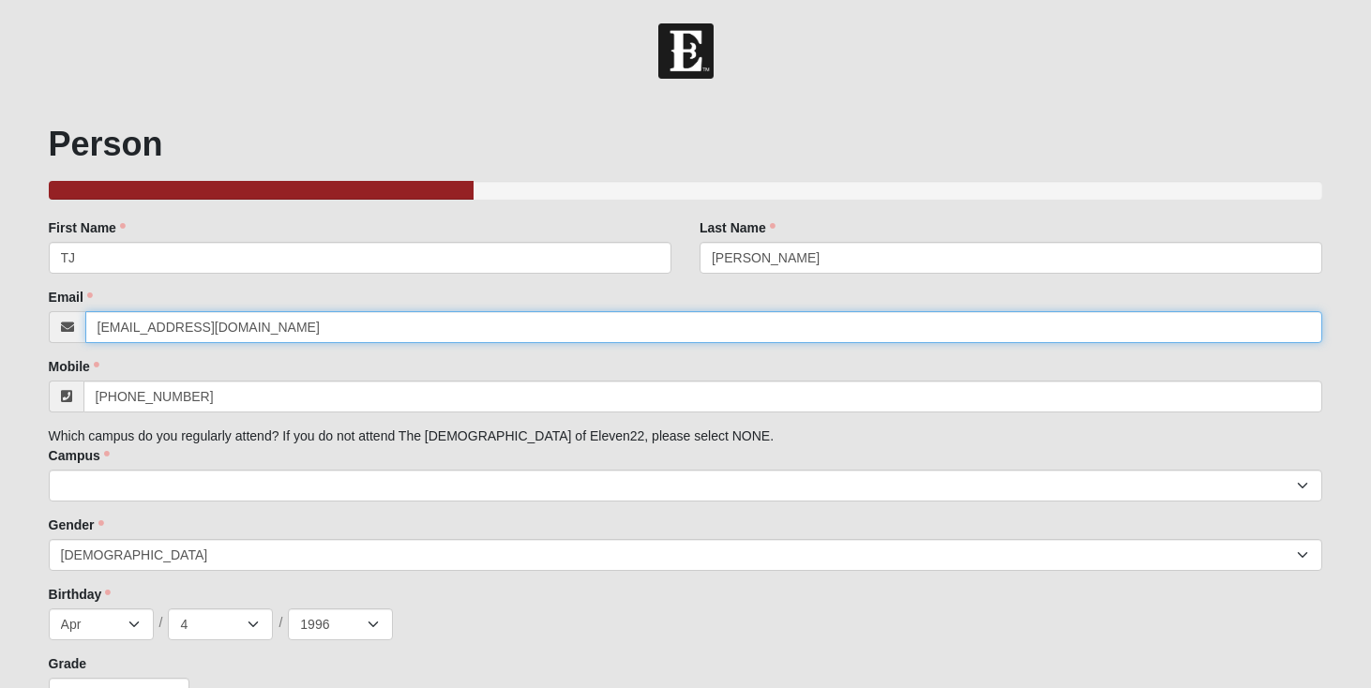
type input "[EMAIL_ADDRESS][DOMAIN_NAME]"
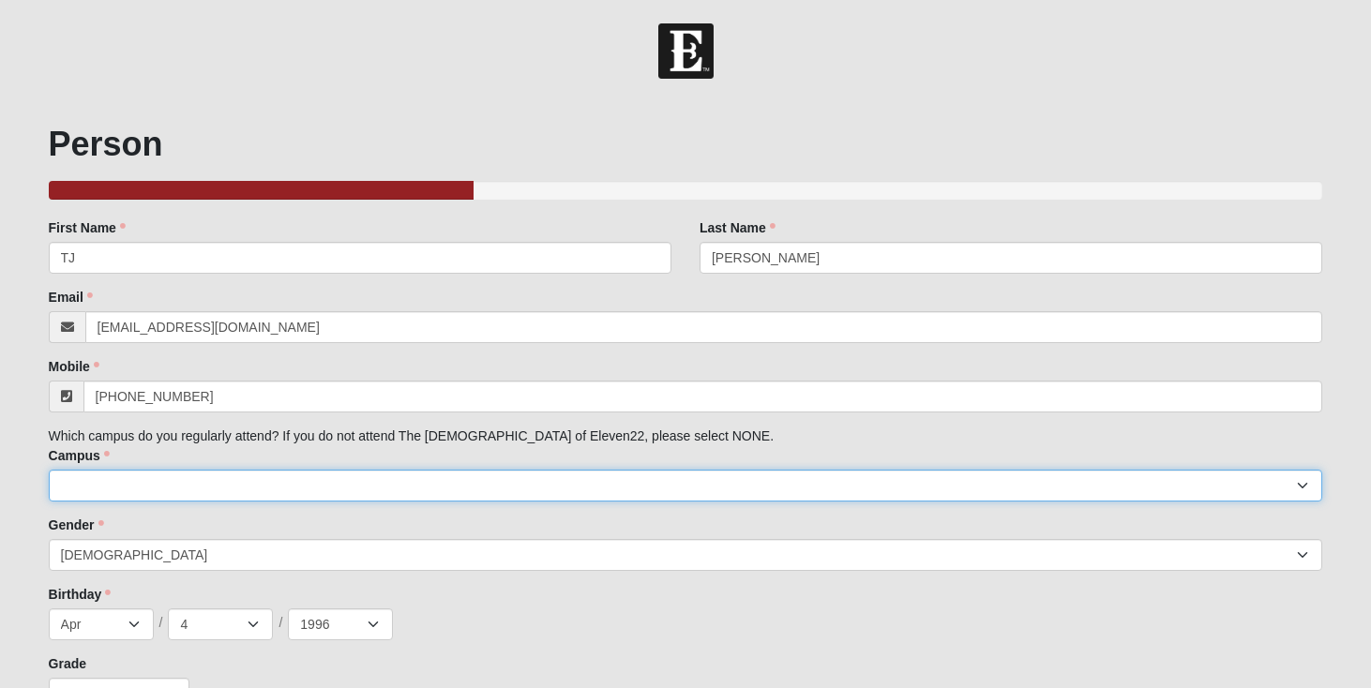
select select "15"
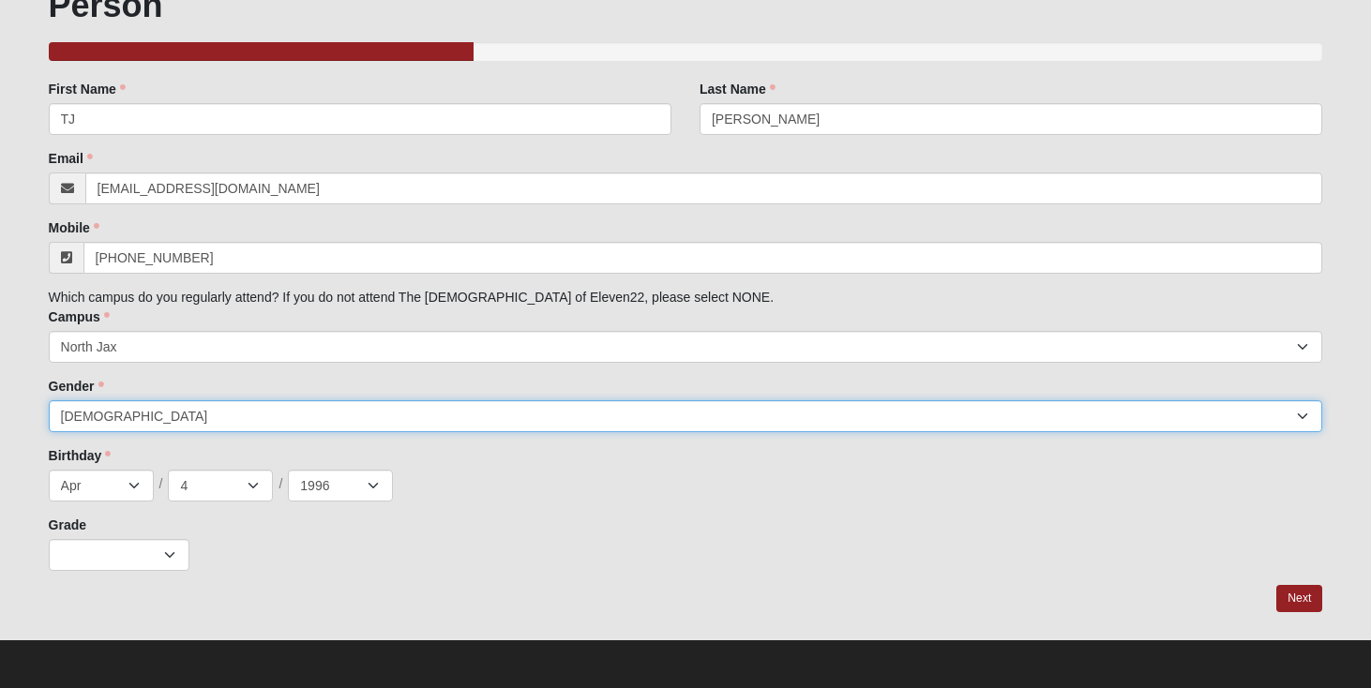
scroll to position [138, 0]
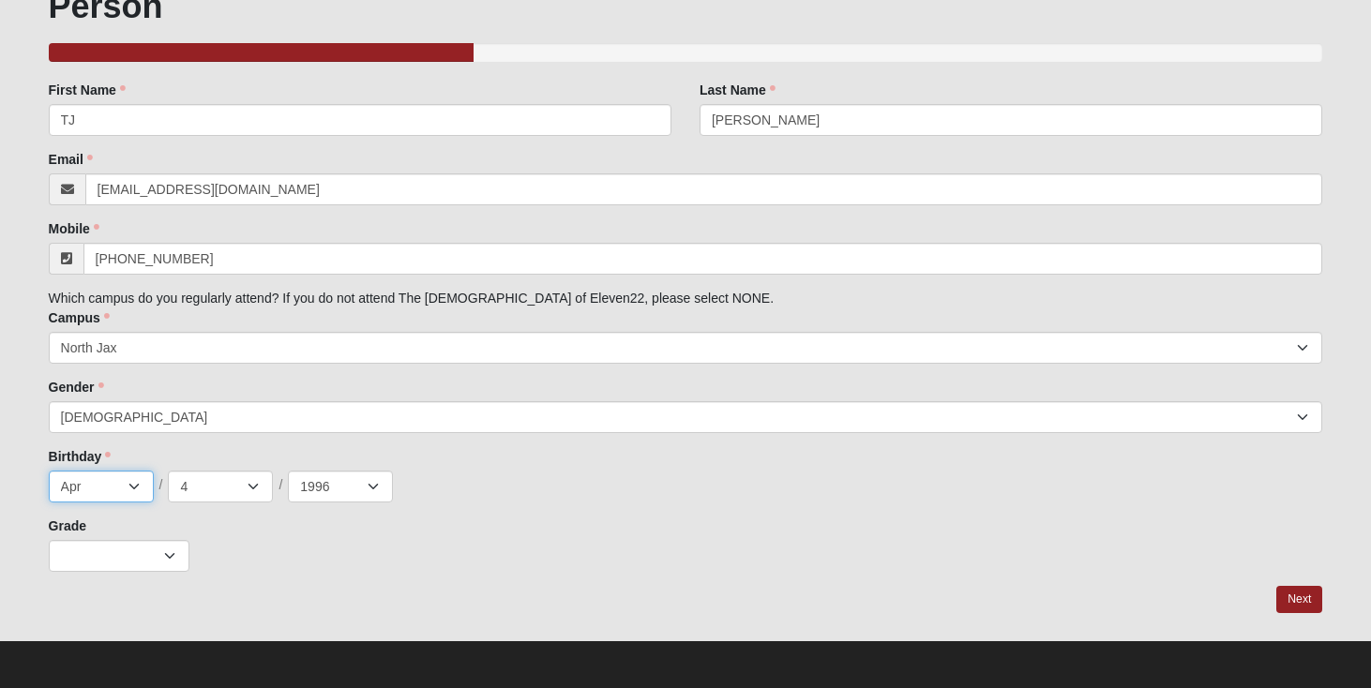
select select "7"
select select "18"
click at [390, 457] on div "Birthday Jan Feb Mar Apr May Jun Jul Aug Sep Oct Nov Dec / 1 2 3 4 5 6 7 8 9 10…" at bounding box center [686, 474] width 1274 height 55
select select "2010"
select select "2"
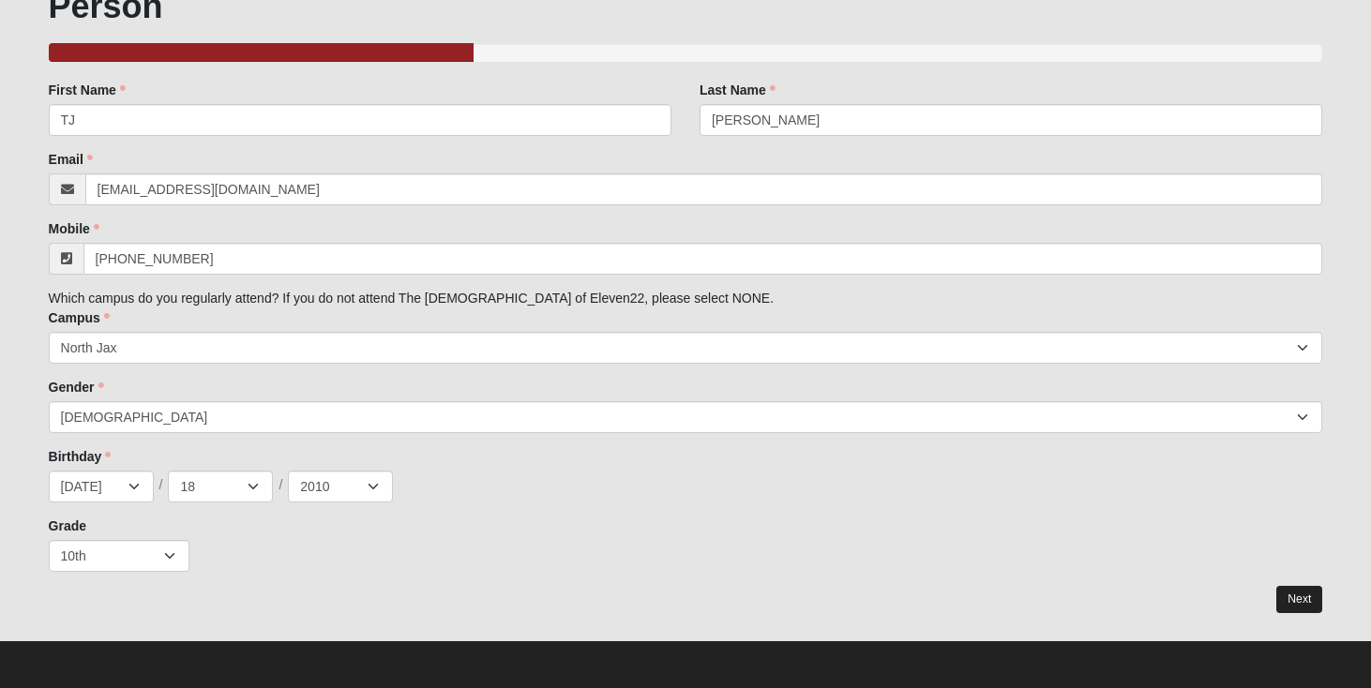
click at [1286, 595] on link "Next" at bounding box center [1299, 599] width 46 height 27
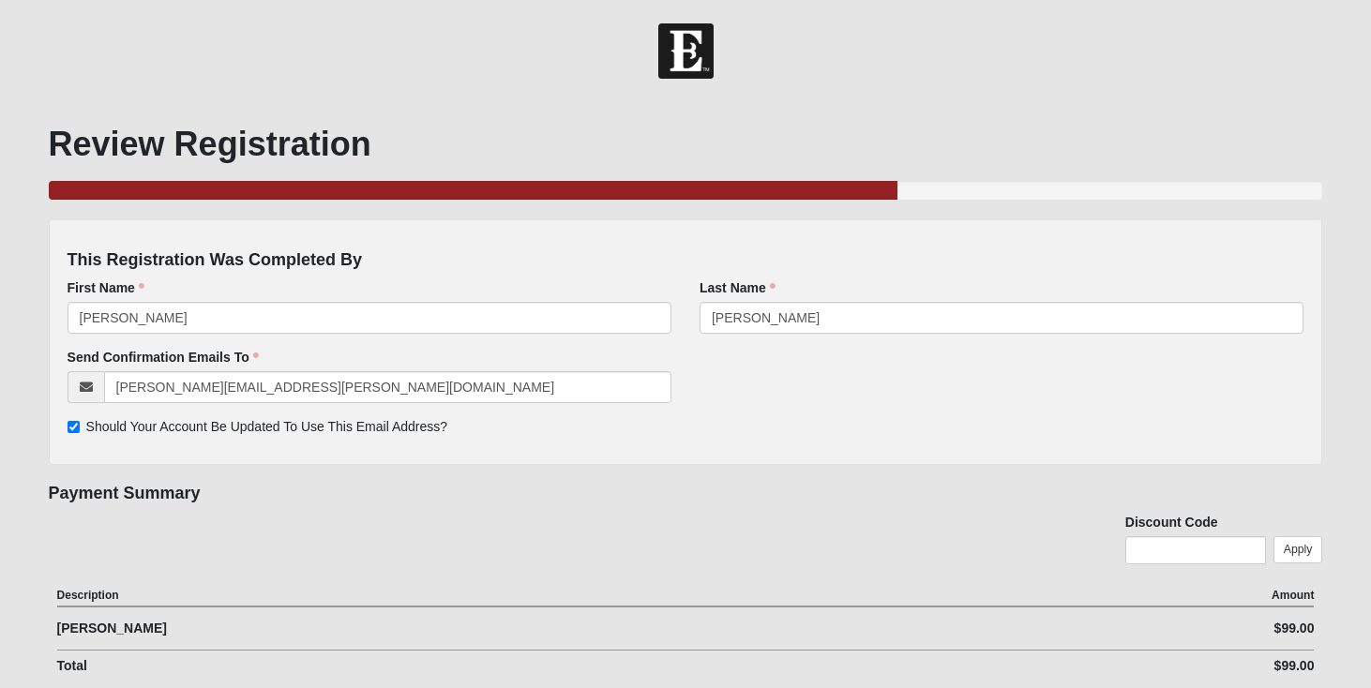
click at [97, 434] on label "Should Your Account Be Updated To Use This Email Address?" at bounding box center [258, 427] width 381 height 20
click at [80, 433] on input "Should Your Account Be Updated To Use This Email Address?" at bounding box center [74, 427] width 12 height 12
checkbox input "false"
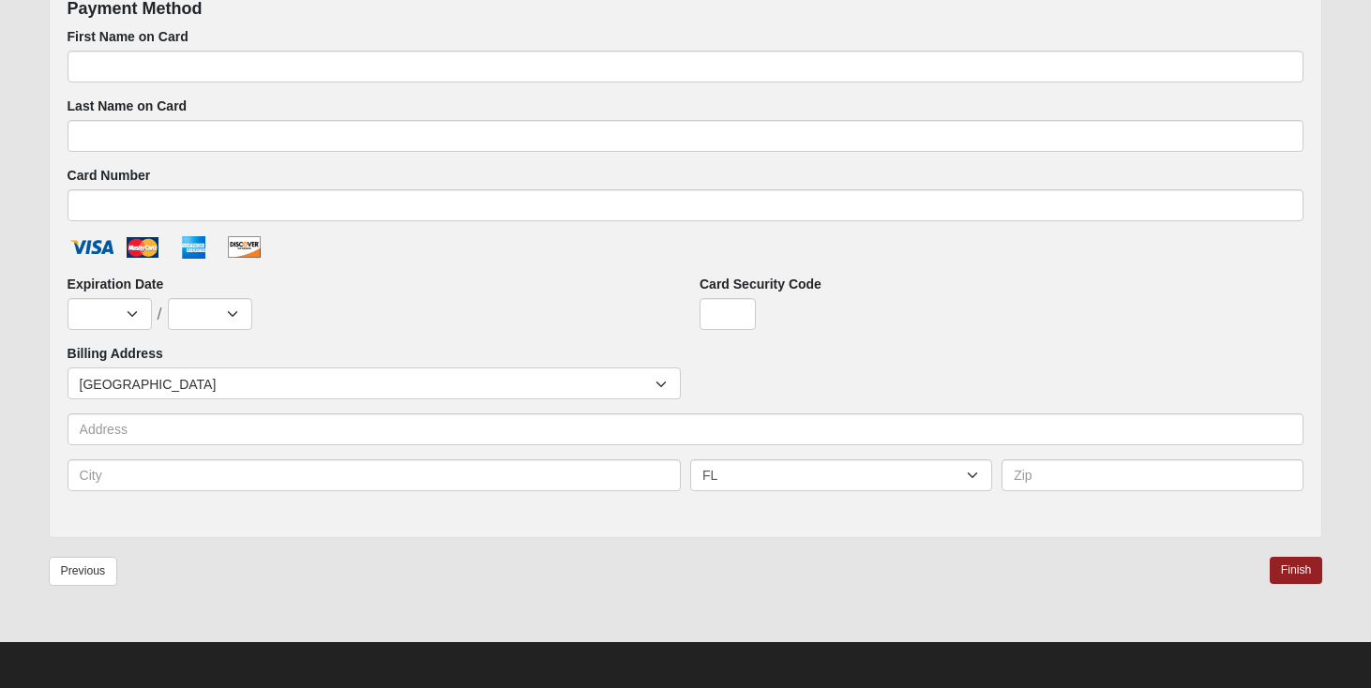
scroll to position [877, 0]
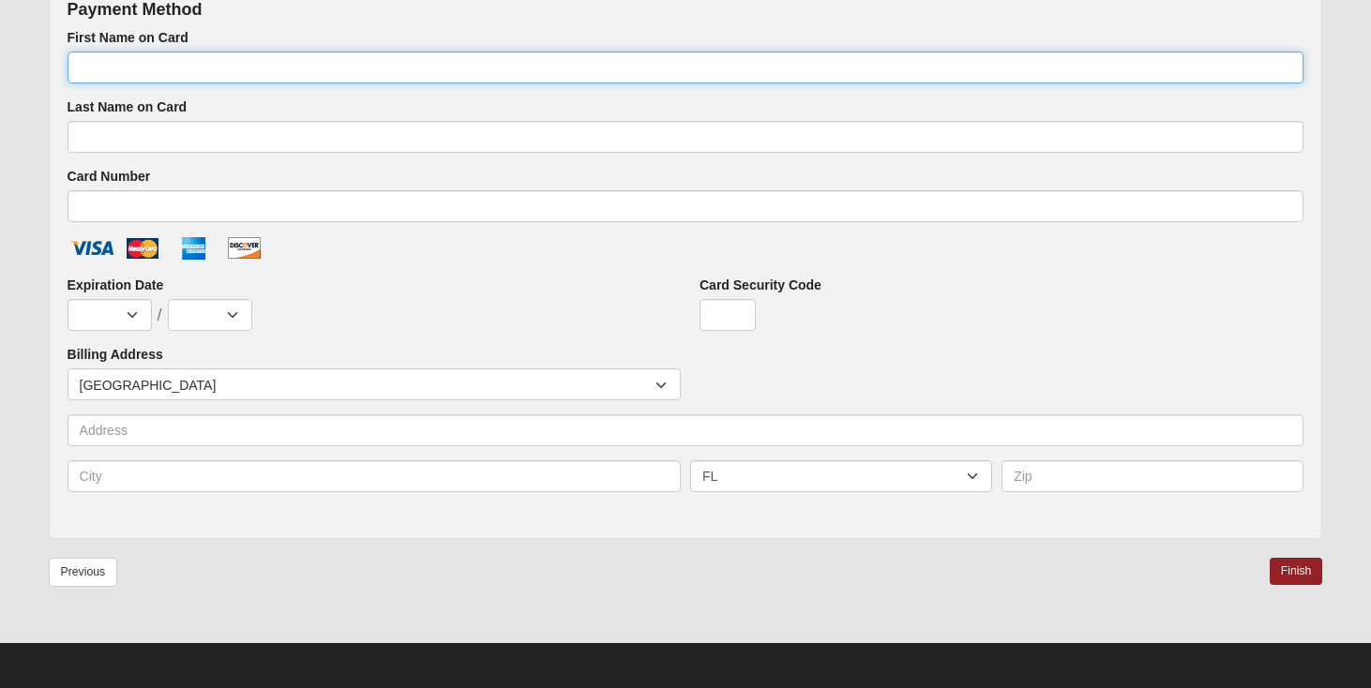
click at [202, 68] on input "First Name on Card" at bounding box center [686, 68] width 1237 height 32
type input "[PERSON_NAME]"
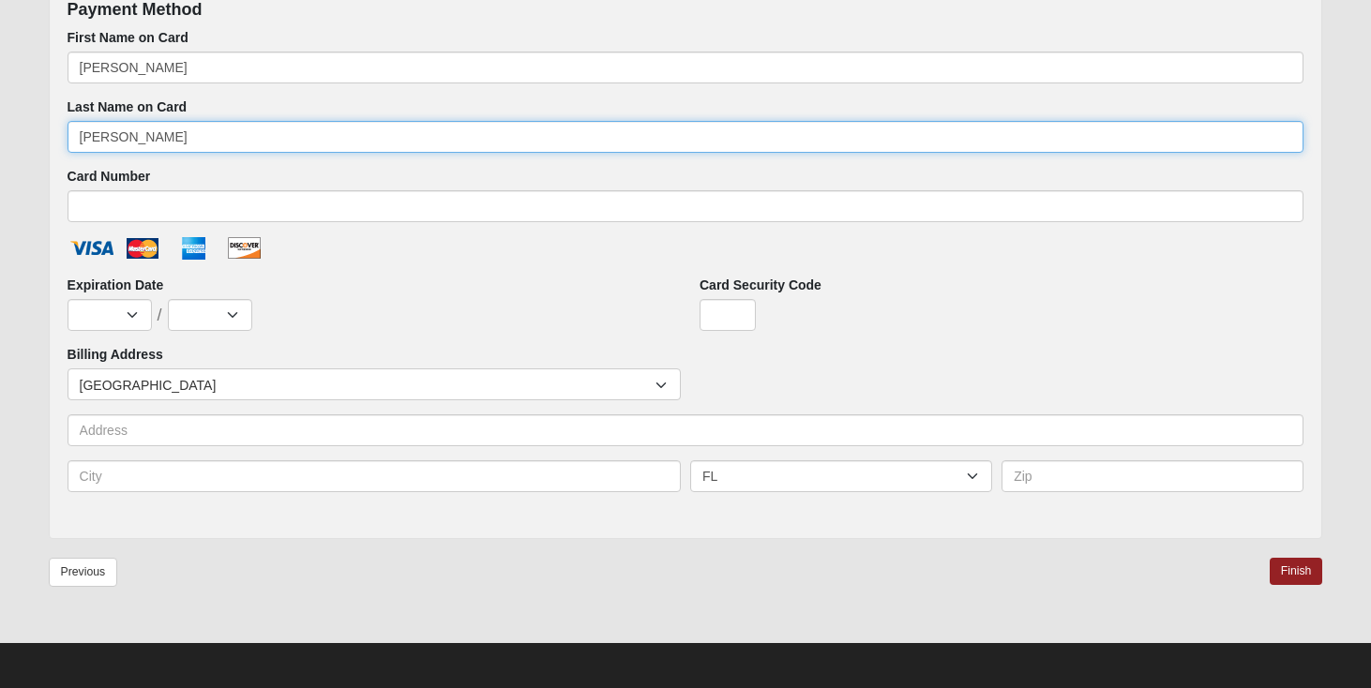
type input "[PERSON_NAME]"
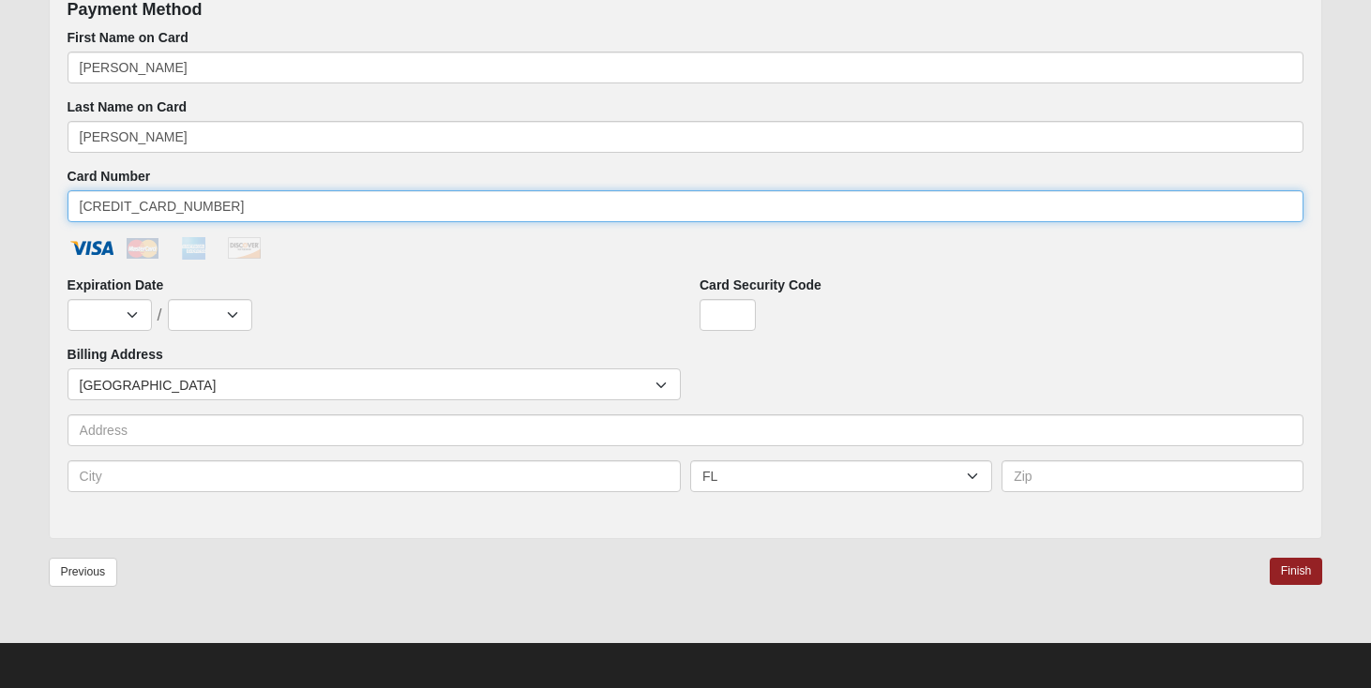
type input "[CREDIT_CARD_NUMBER]"
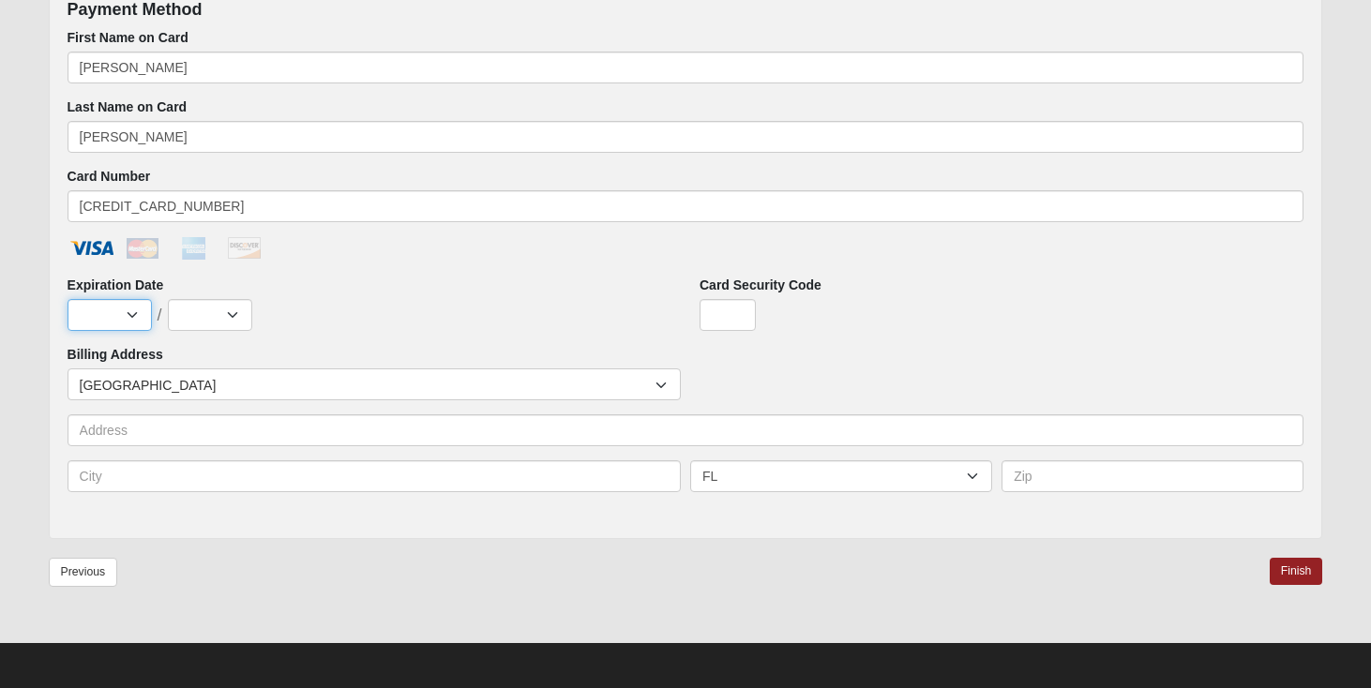
select select "10"
select select "2029"
click at [708, 302] on input "Card Security Code" at bounding box center [727, 315] width 56 height 32
type input "613"
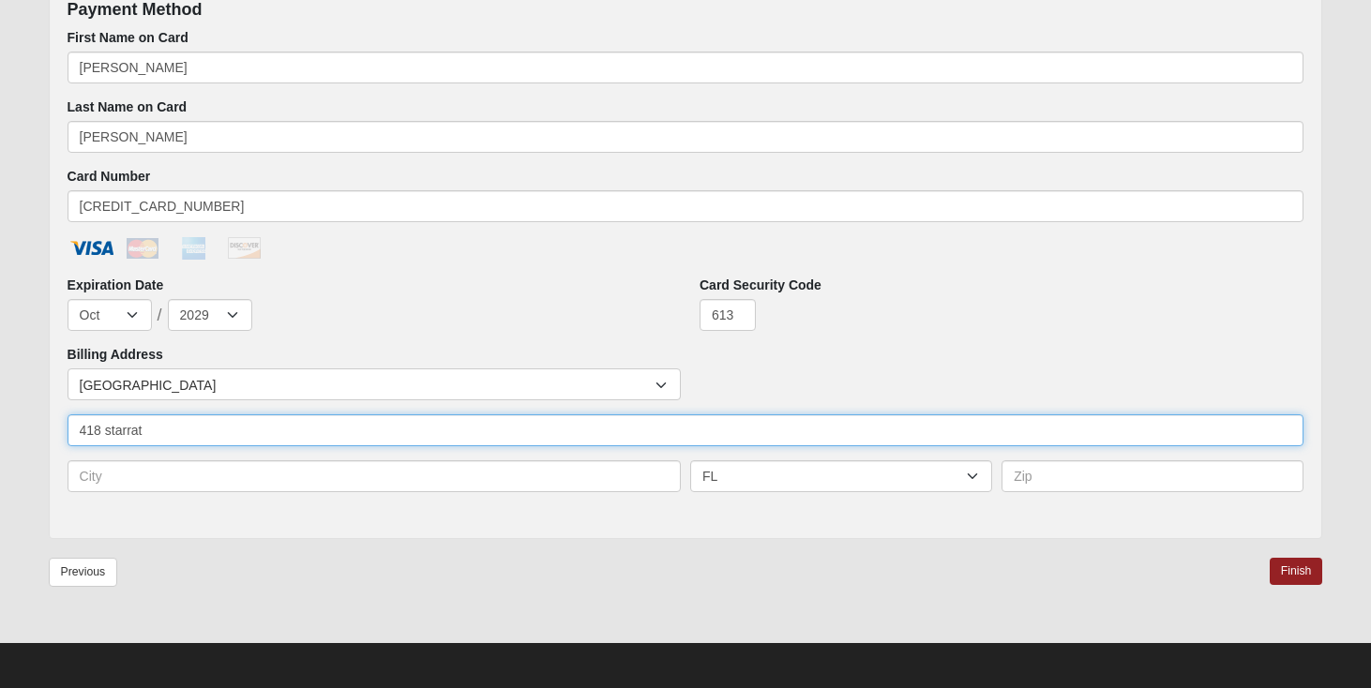
click at [474, 414] on input "418 starrat" at bounding box center [686, 430] width 1237 height 32
click at [472, 432] on input "418 starrat" at bounding box center [686, 430] width 1237 height 32
type input "418 starratt rd"
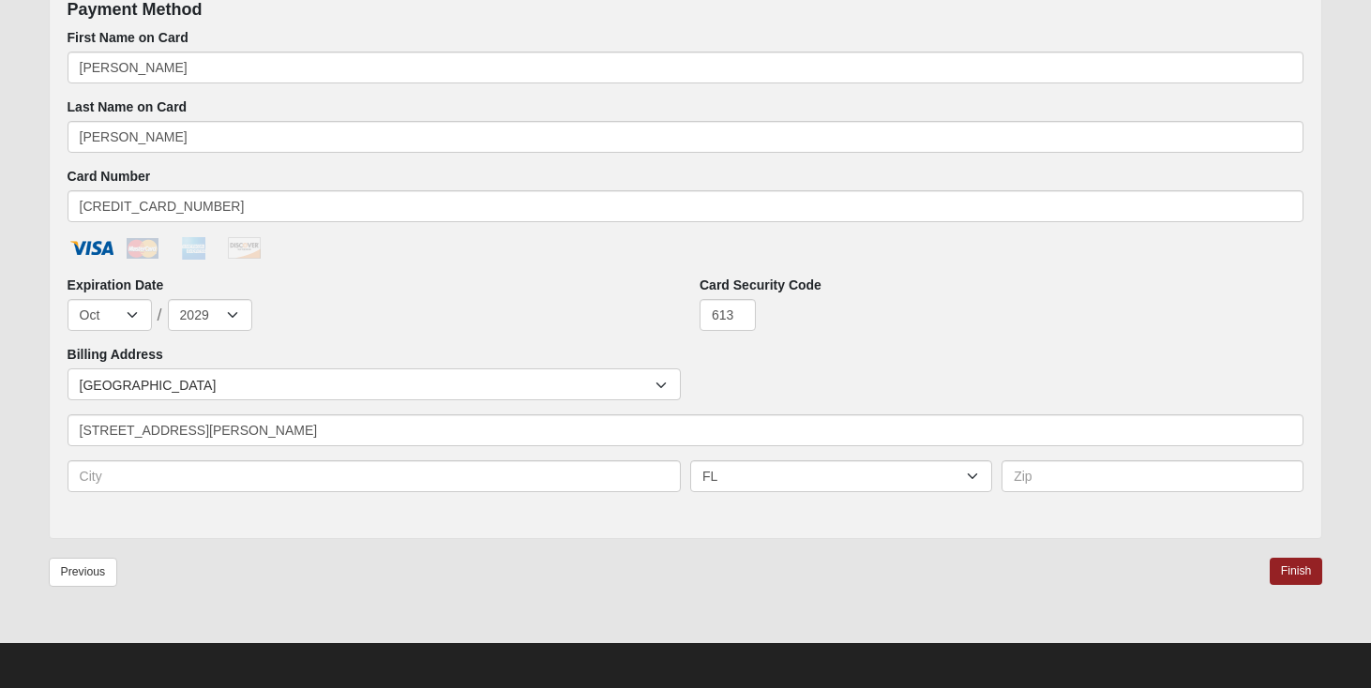
click at [937, 369] on div "Countries United States ------------------------ Afghanistan Aland Islands Alba…" at bounding box center [686, 384] width 1246 height 32
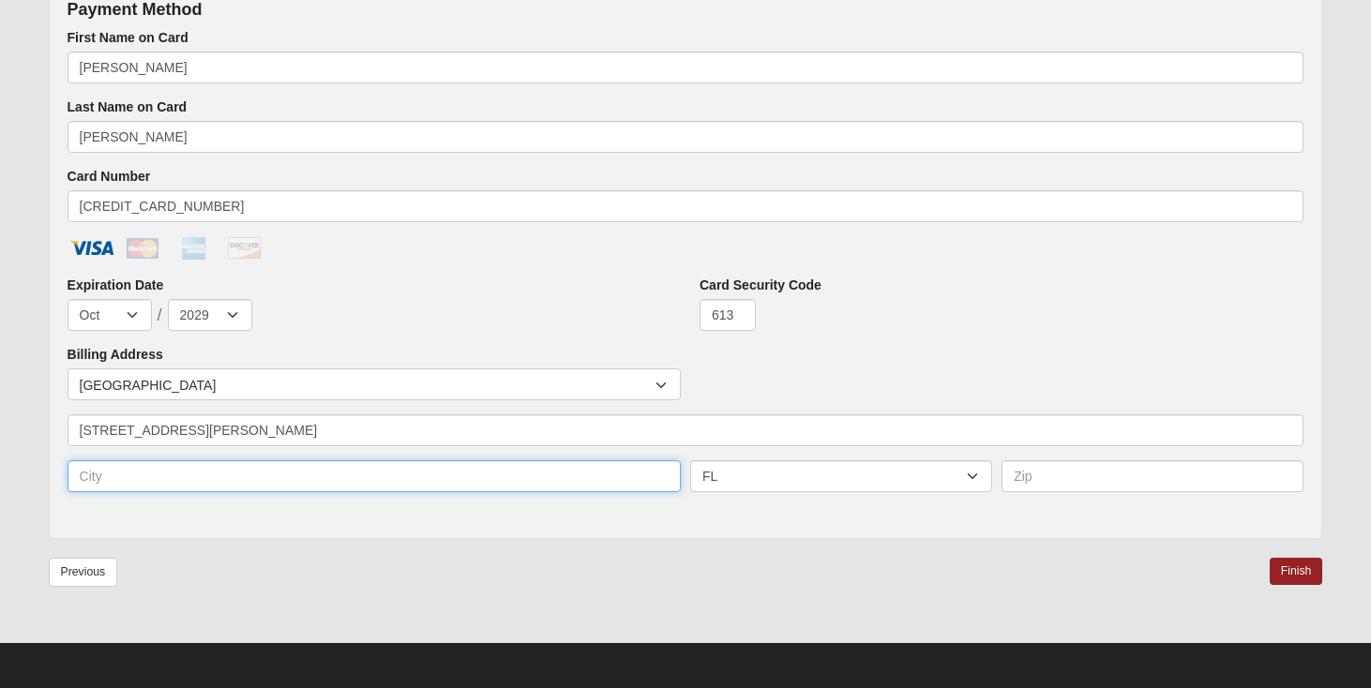
click at [459, 482] on input "text" at bounding box center [374, 476] width 613 height 32
type input "[GEOGRAPHIC_DATA]"
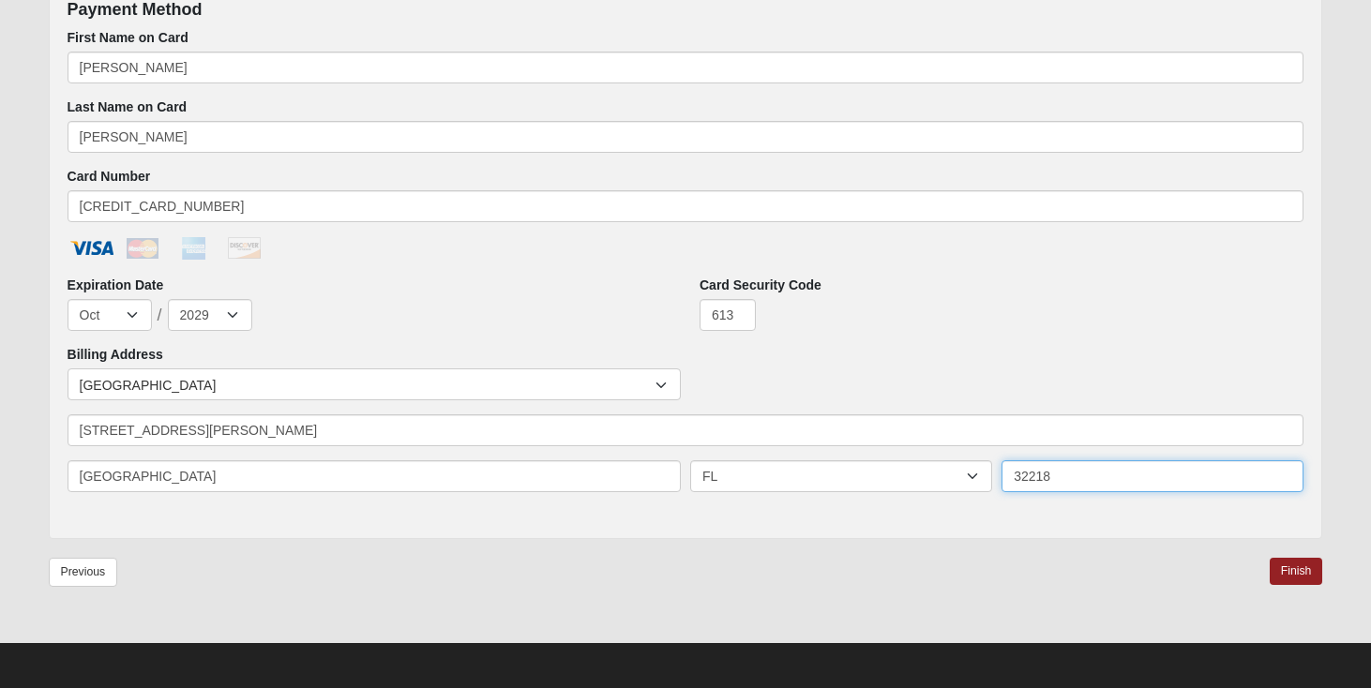
type input "32218"
click at [1037, 597] on div "Previous Finish" at bounding box center [686, 585] width 1274 height 54
click at [1295, 569] on link "Finish" at bounding box center [1296, 571] width 53 height 27
